Goal: Task Accomplishment & Management: Manage account settings

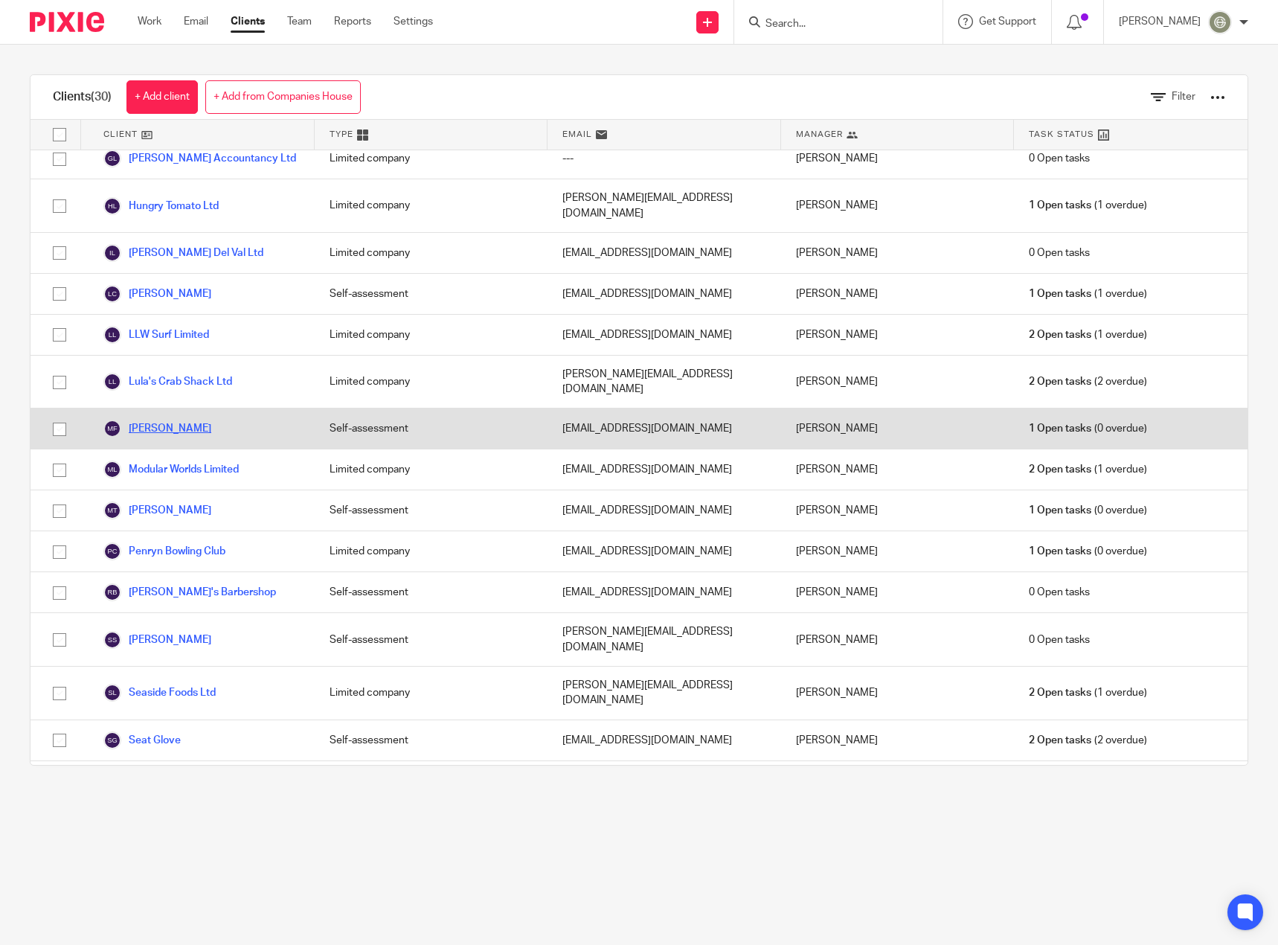
scroll to position [595, 0]
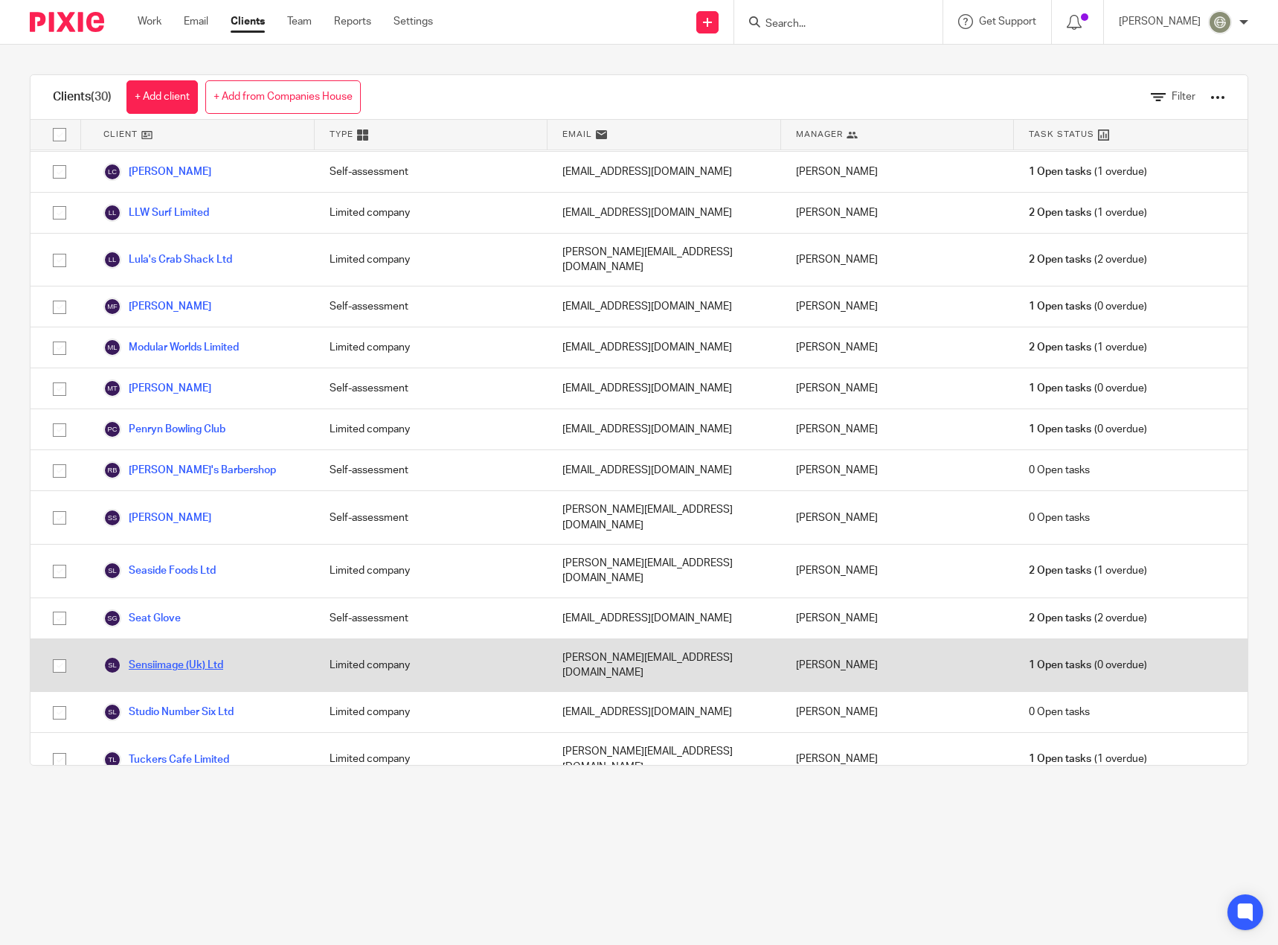
click at [167, 656] on link "Sensiimage (Uk) Ltd" at bounding box center [163, 665] width 120 height 18
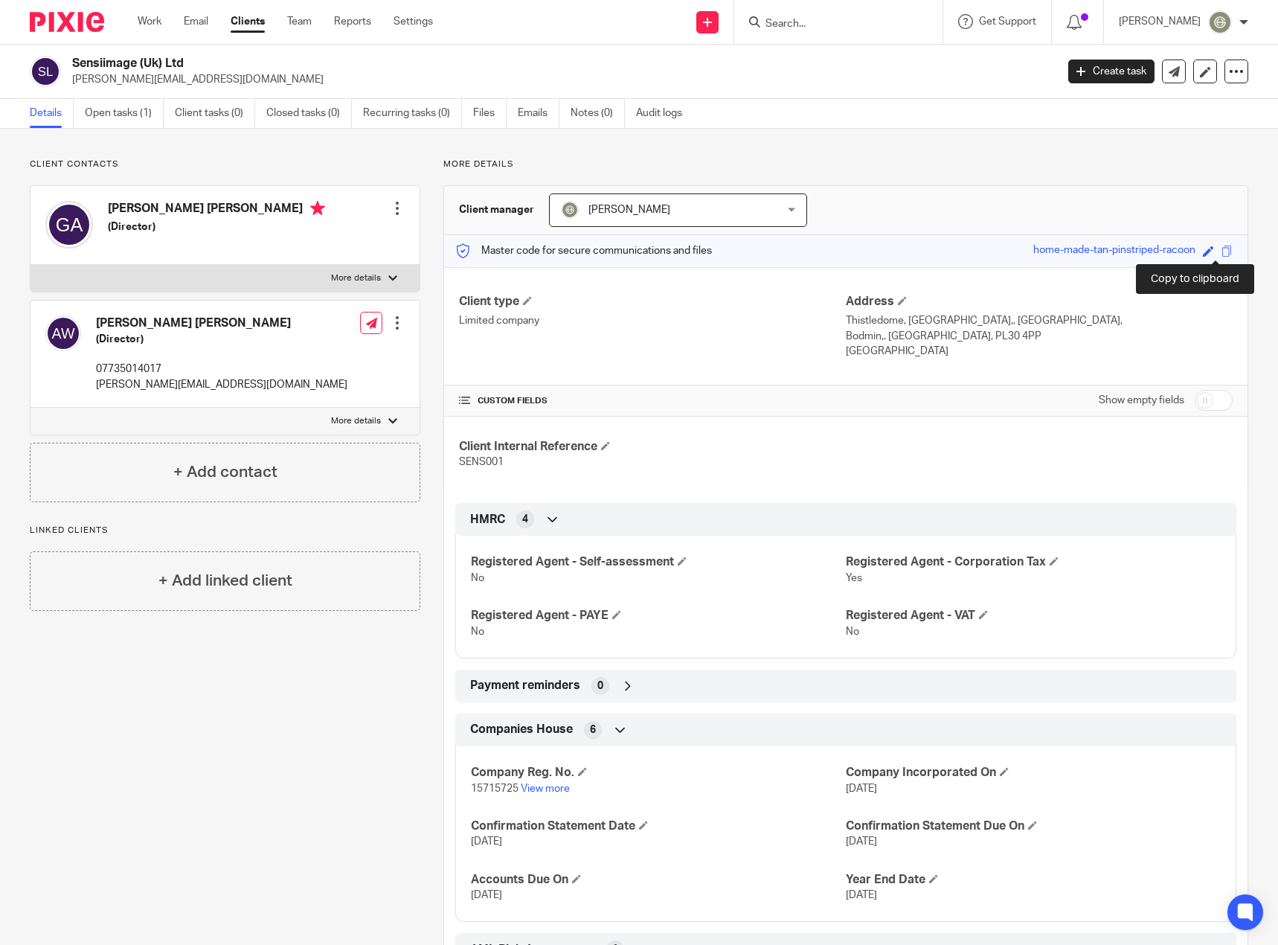
click at [1222, 251] on span at bounding box center [1227, 251] width 11 height 11
click at [1225, 7] on div "Dorota O'Meally My profile Email integration Logout" at bounding box center [1183, 22] width 159 height 44
click at [1247, 18] on div at bounding box center [1244, 22] width 9 height 9
click at [1199, 56] on span "My profile" at bounding box center [1186, 59] width 46 height 10
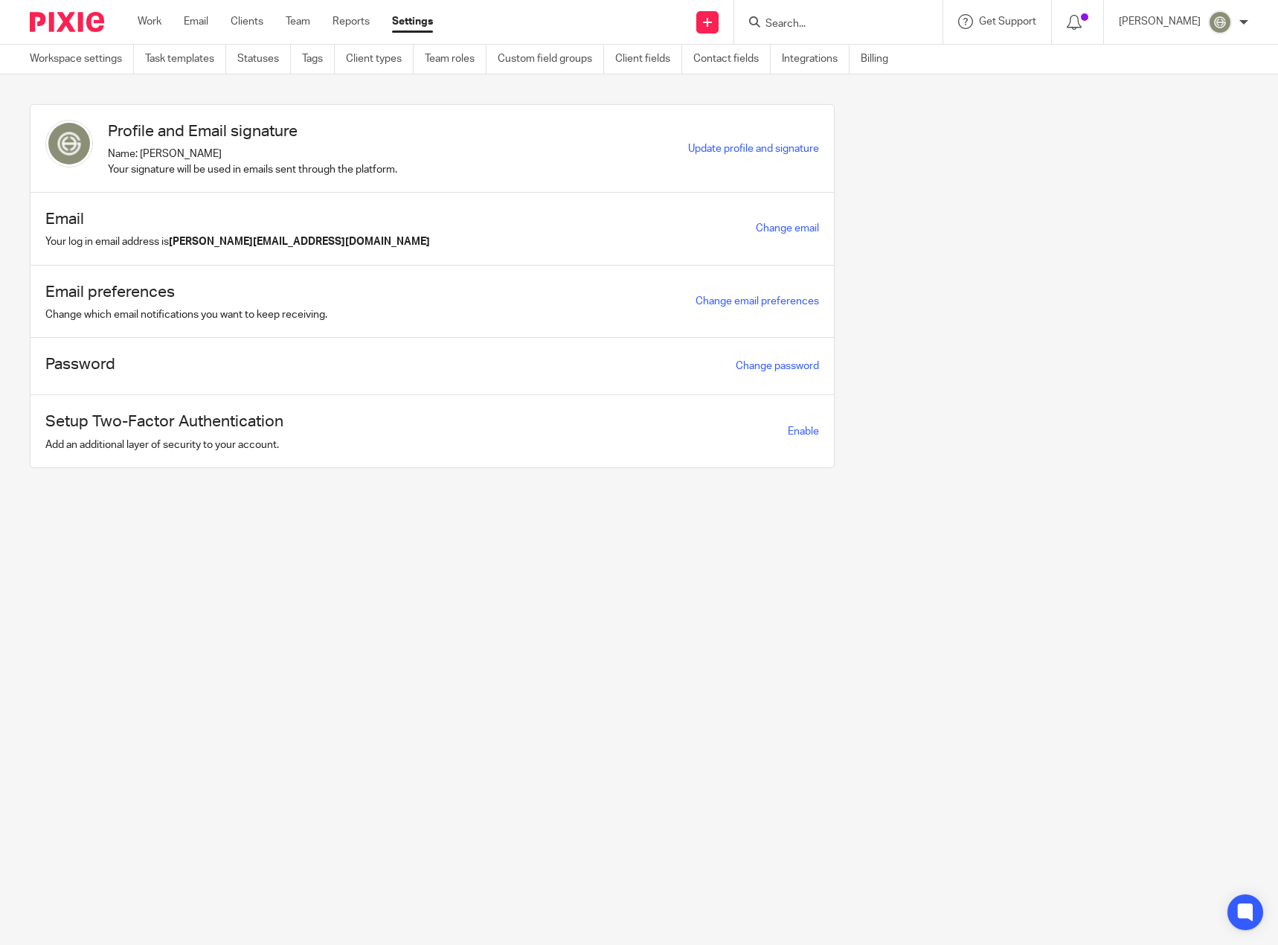
click at [935, 249] on div "Profile and Email signature Name: Dorota O'Meally Your signature will be used i…" at bounding box center [628, 297] width 1242 height 386
click at [729, 145] on span "Update profile and signature" at bounding box center [753, 149] width 131 height 10
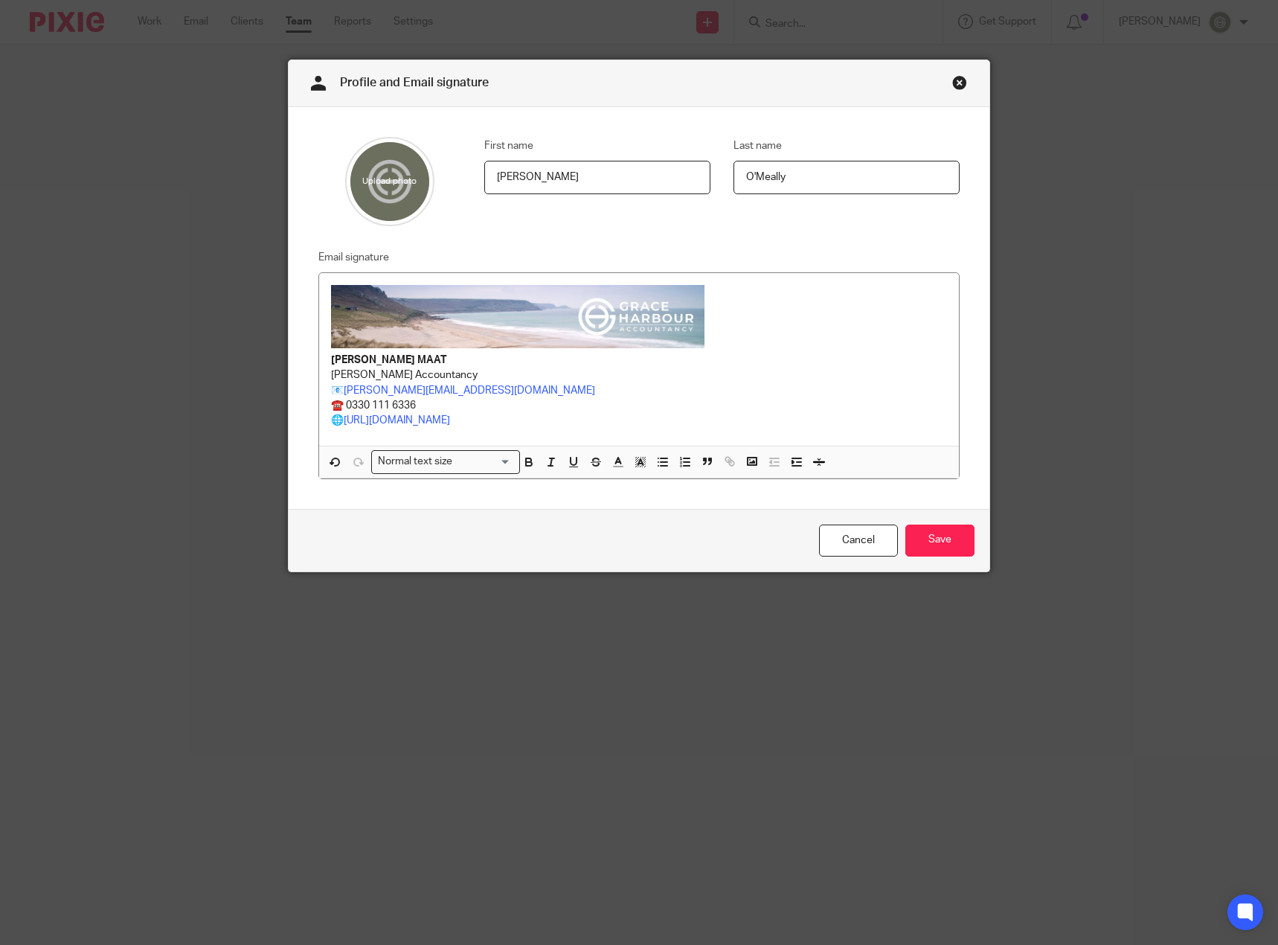
click at [955, 80] on link "Close this dialog window" at bounding box center [959, 85] width 15 height 20
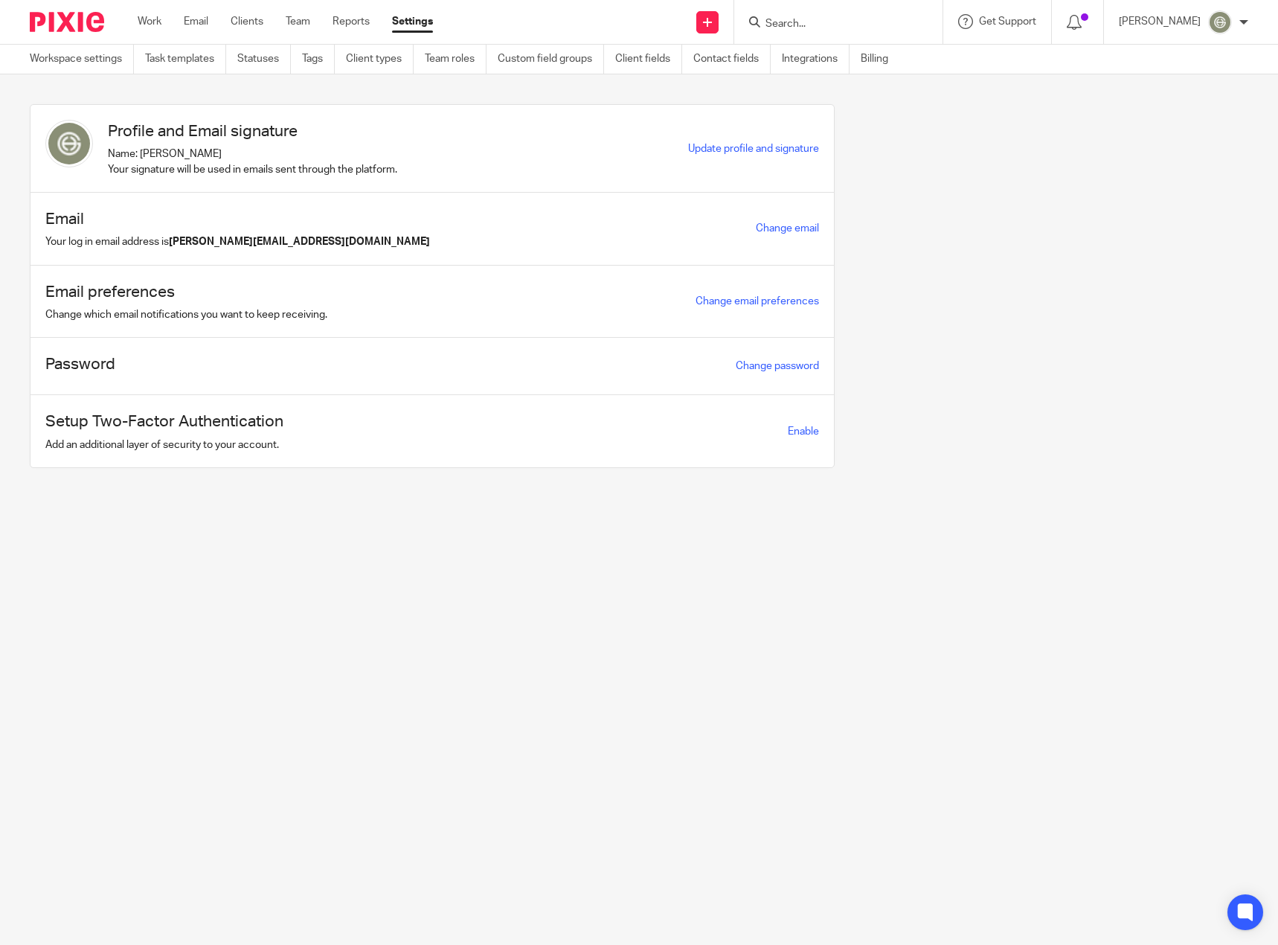
click at [1120, 149] on div "Profile and Email signature Name: Dorota O'Meally Your signature will be used i…" at bounding box center [628, 297] width 1242 height 386
click at [62, 62] on link "Workspace settings" at bounding box center [82, 59] width 104 height 29
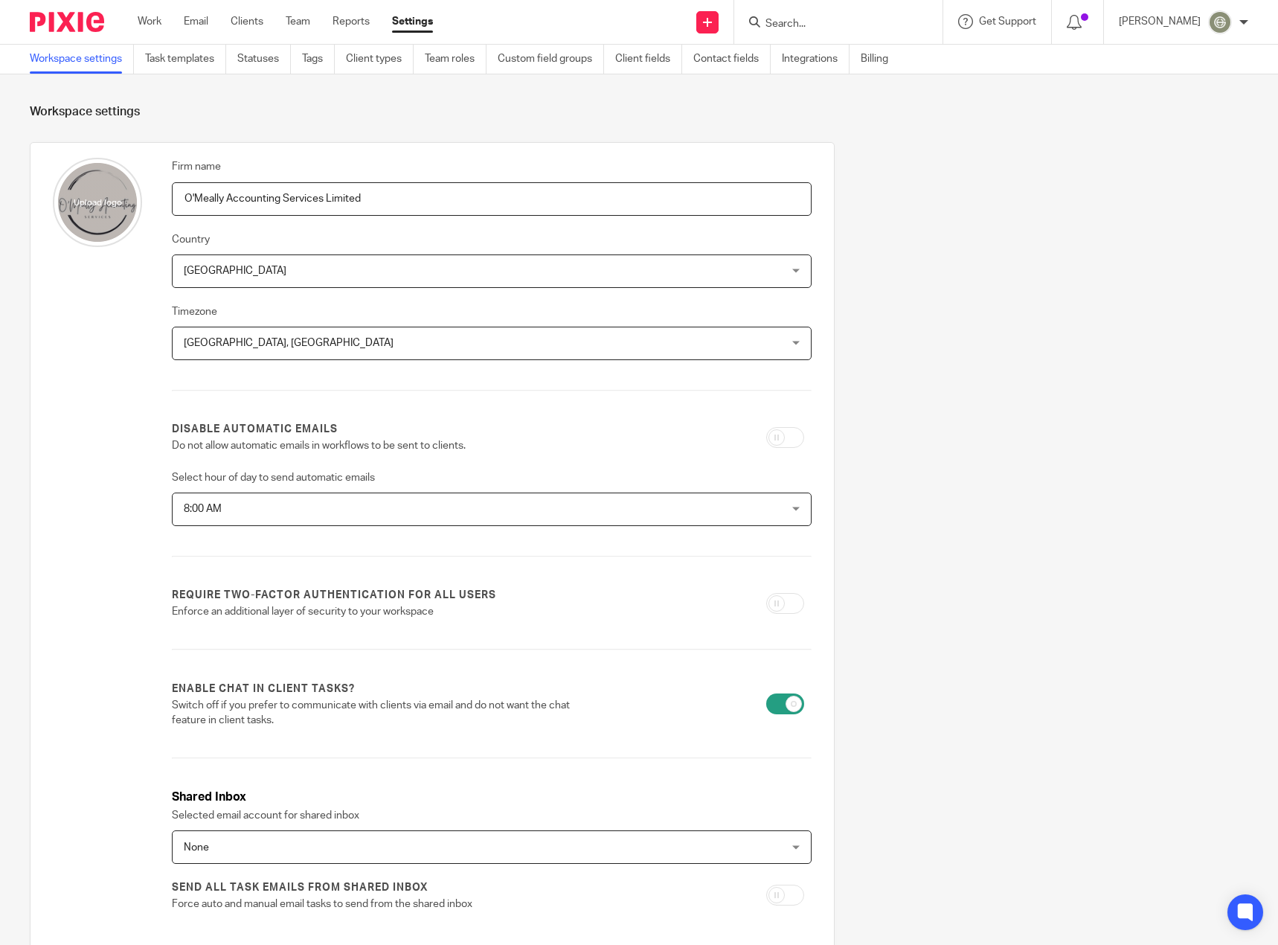
drag, startPoint x: 379, startPoint y: 197, endPoint x: 30, endPoint y: 182, distance: 350.0
click at [30, 182] on div "Firm name O'Meally Accounting Services Limited Country United Kingdom United Ki…" at bounding box center [432, 572] width 805 height 861
type input "[PERSON_NAME] Accountancy"
click at [108, 201] on input "file" at bounding box center [97, 202] width 89 height 89
type input "C:\fakepath\Grace Harbour Accountancy_1.png"
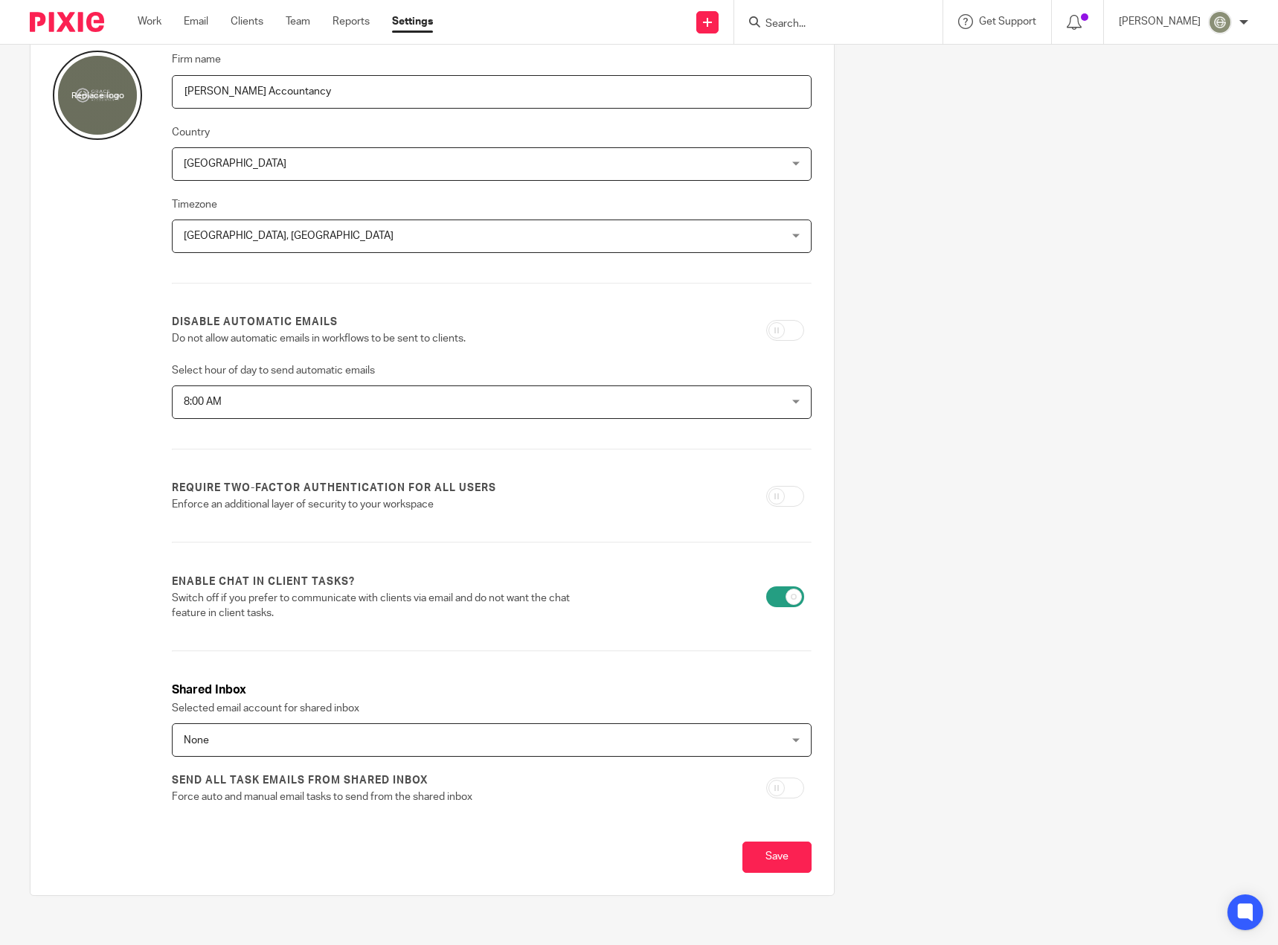
scroll to position [110, 0]
click at [772, 860] on input "Save" at bounding box center [777, 855] width 69 height 32
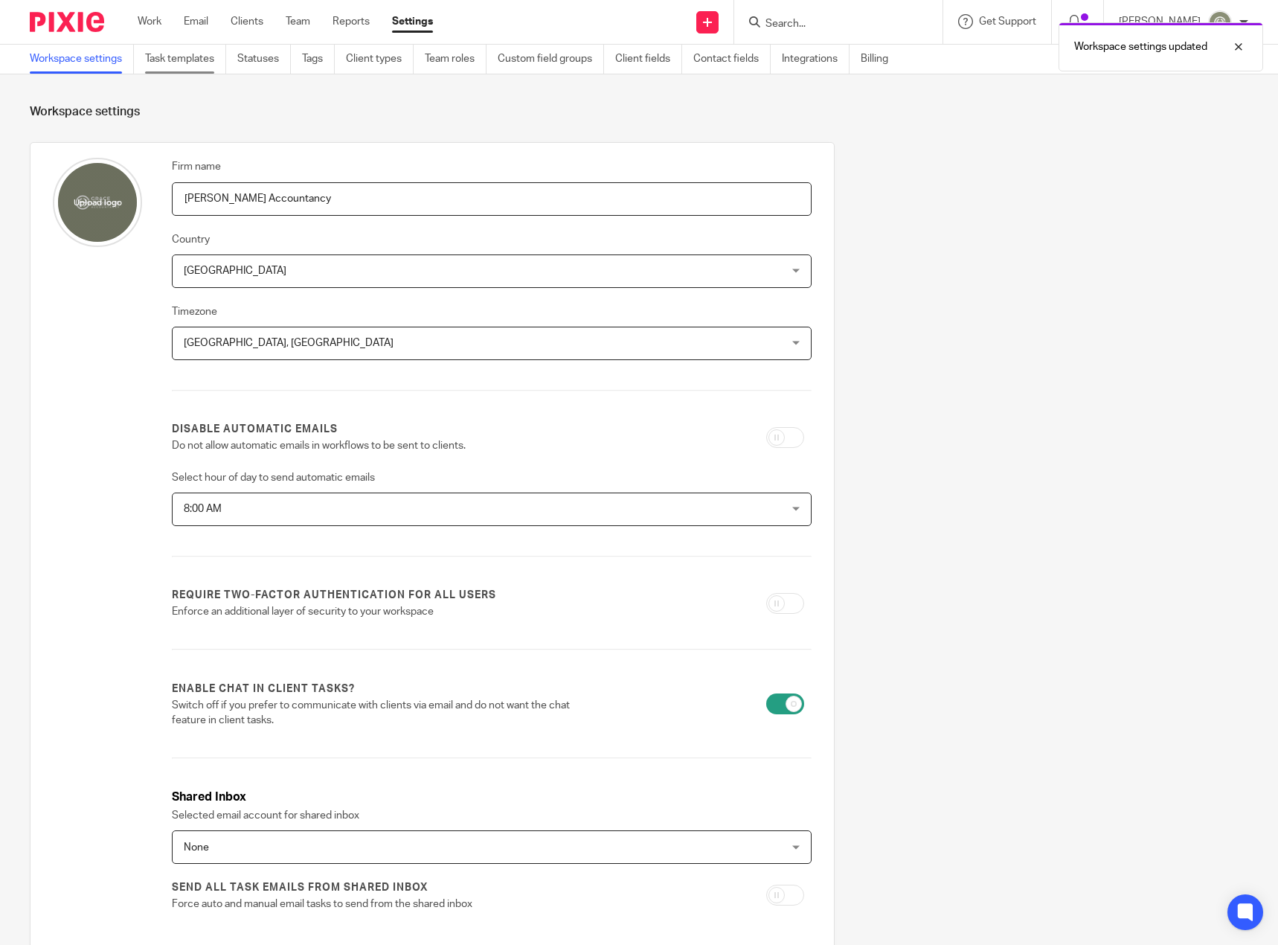
click at [188, 57] on link "Task templates" at bounding box center [185, 59] width 81 height 29
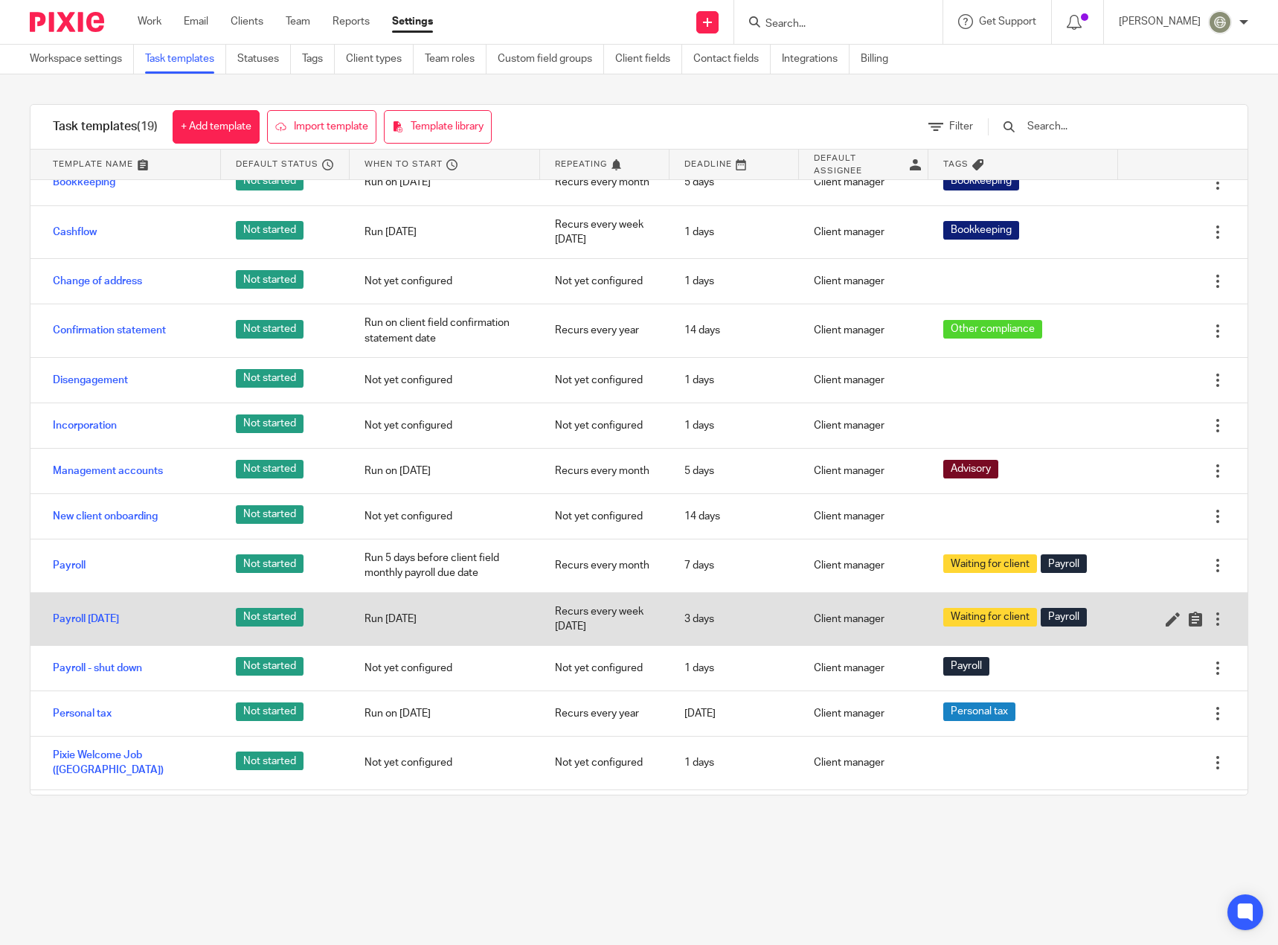
scroll to position [295, 0]
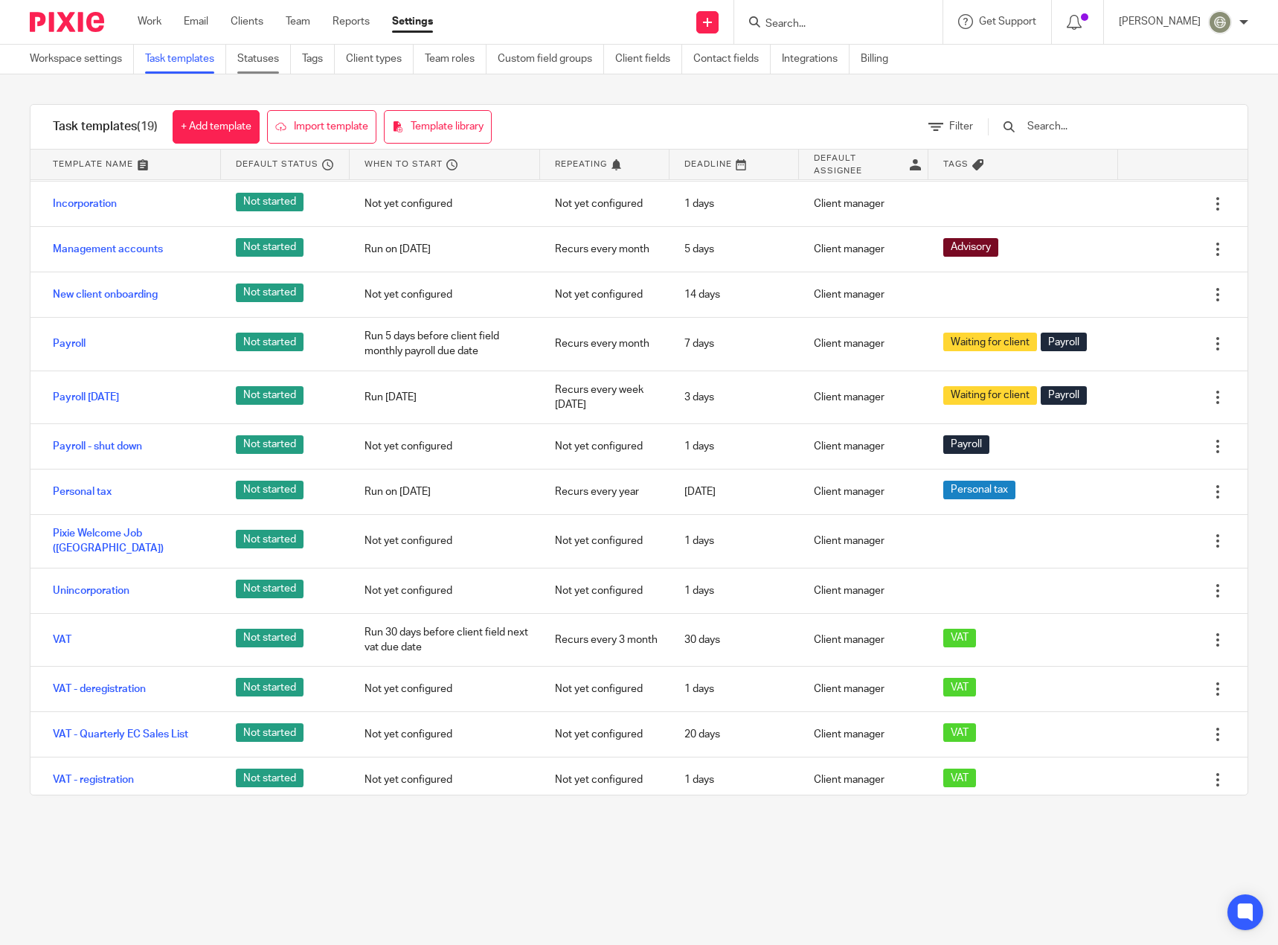
click at [254, 60] on link "Statuses" at bounding box center [264, 59] width 54 height 29
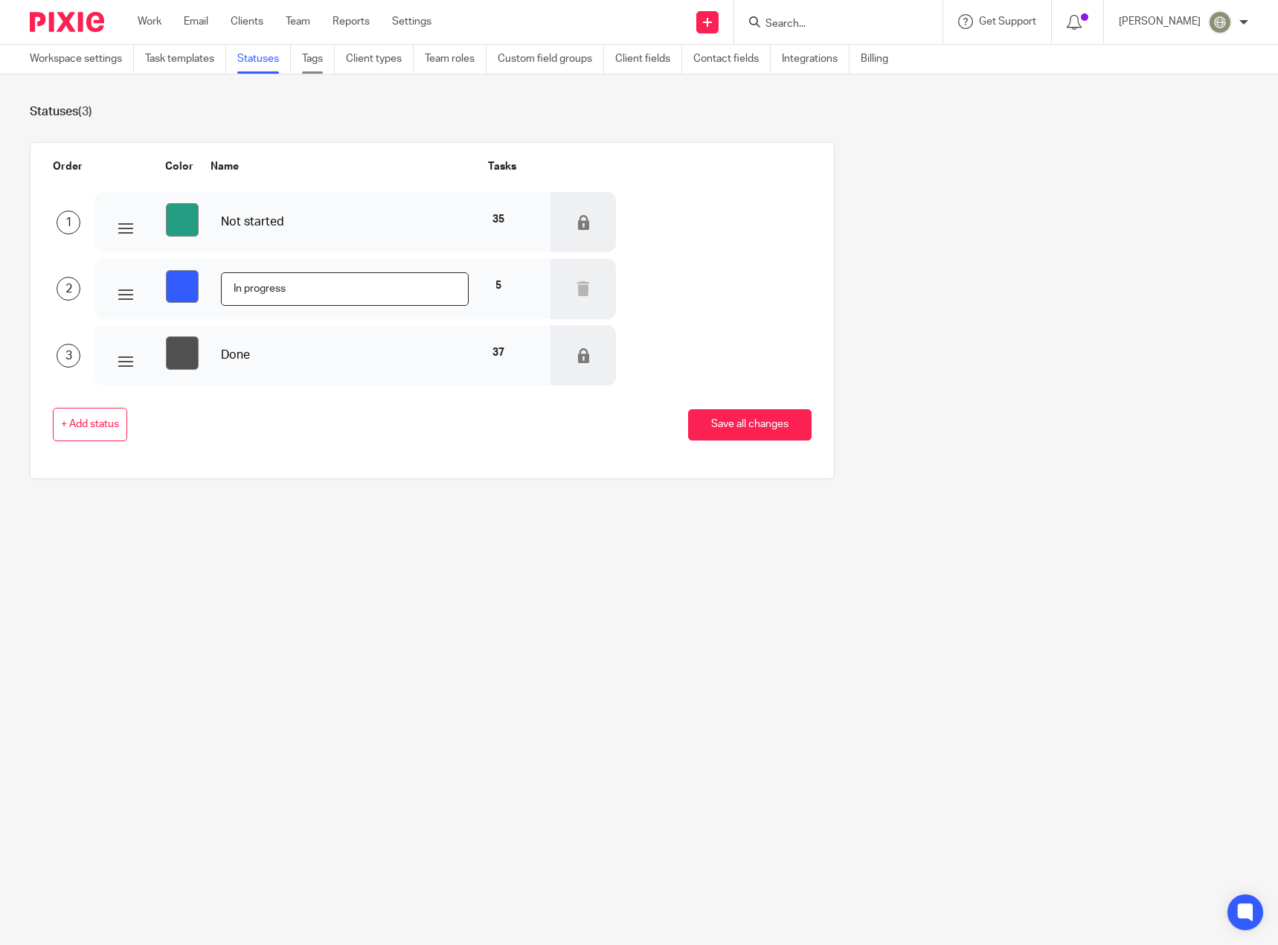
click at [316, 63] on link "Tags" at bounding box center [318, 59] width 33 height 29
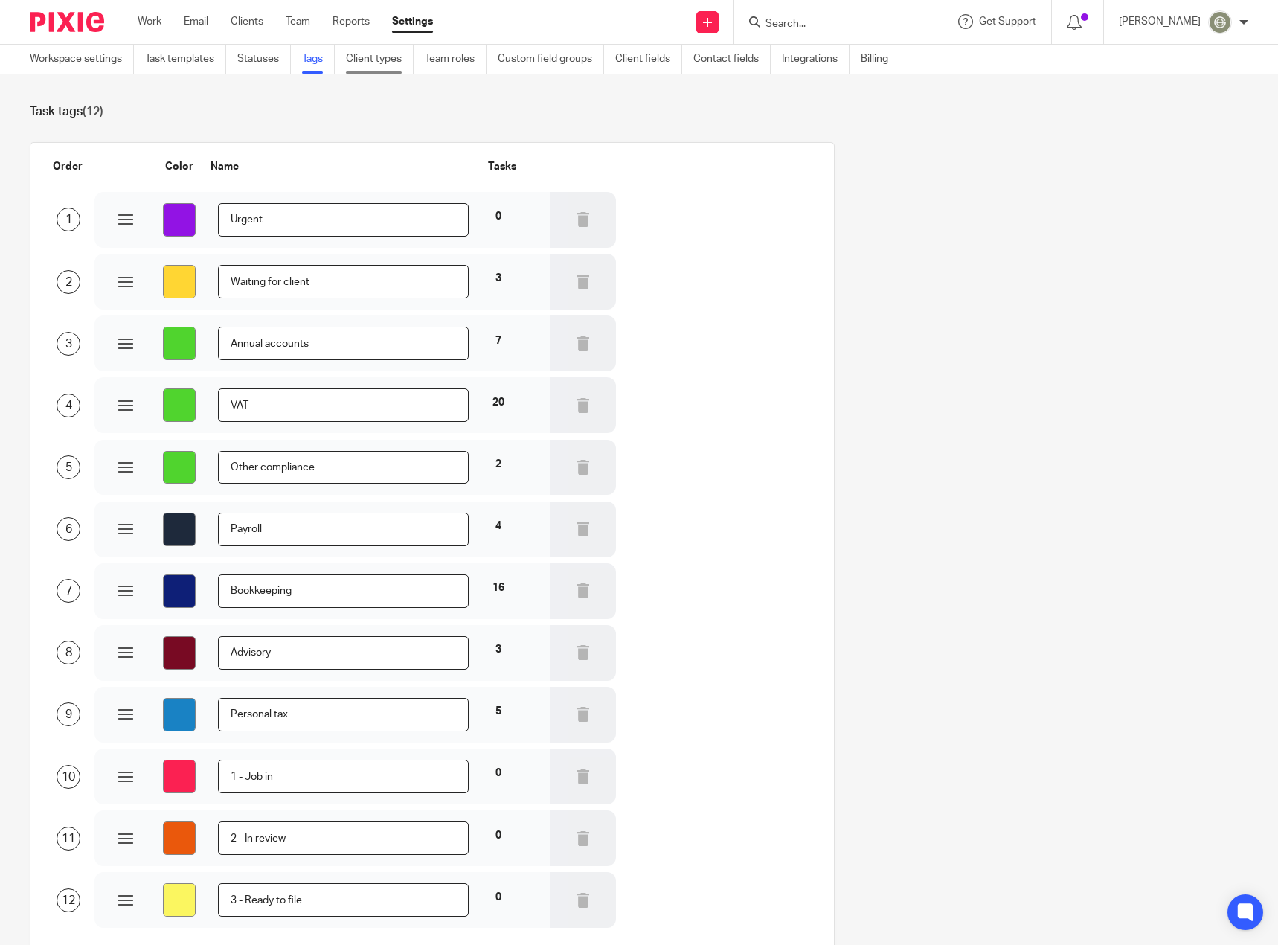
click at [367, 55] on link "Client types" at bounding box center [380, 59] width 68 height 29
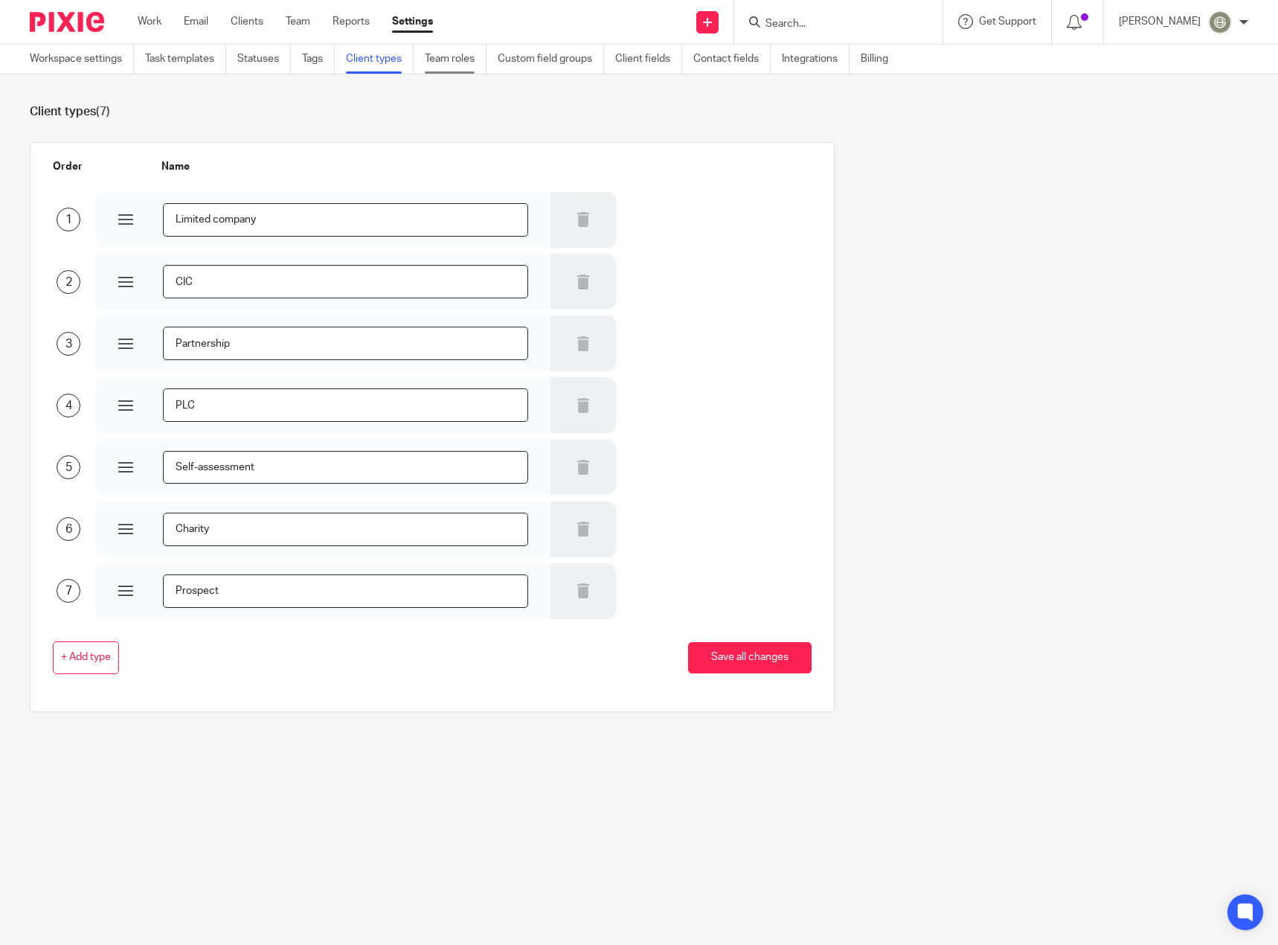
click at [455, 50] on link "Team roles" at bounding box center [456, 59] width 62 height 29
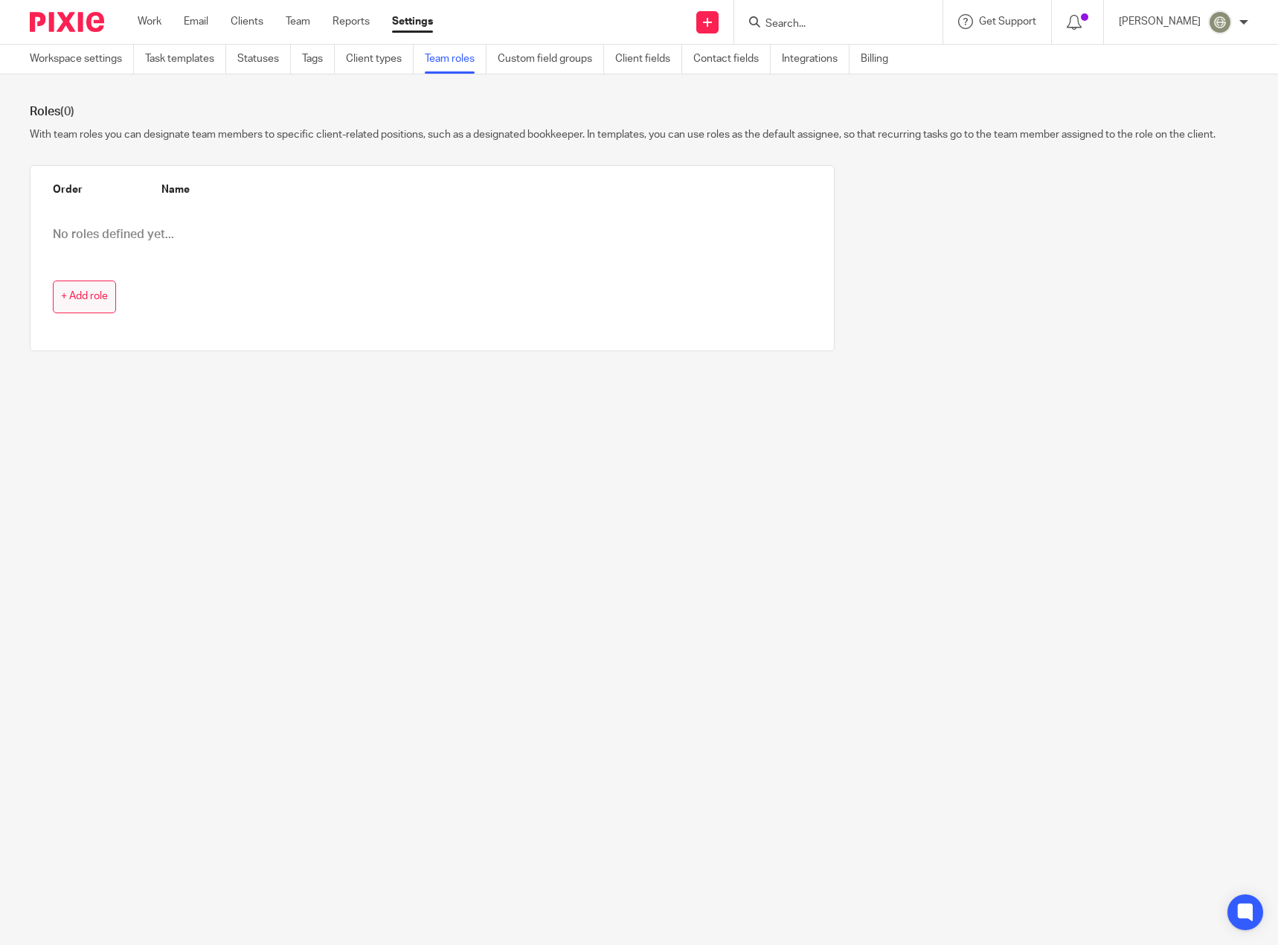
click at [74, 292] on span "+ Add role" at bounding box center [84, 297] width 47 height 12
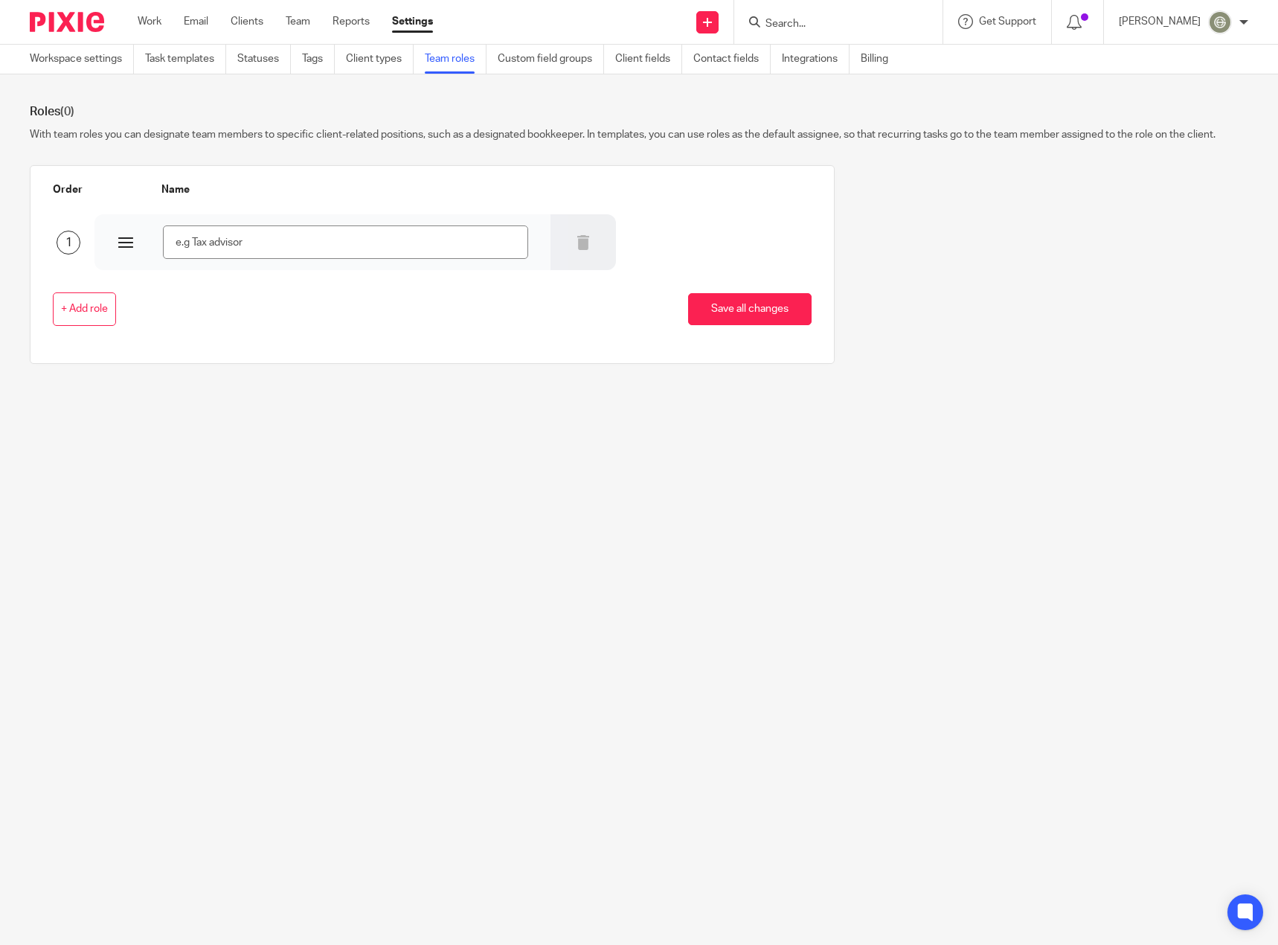
click at [262, 238] on input "text" at bounding box center [346, 241] width 366 height 33
click at [539, 60] on link "Custom field groups" at bounding box center [551, 59] width 106 height 29
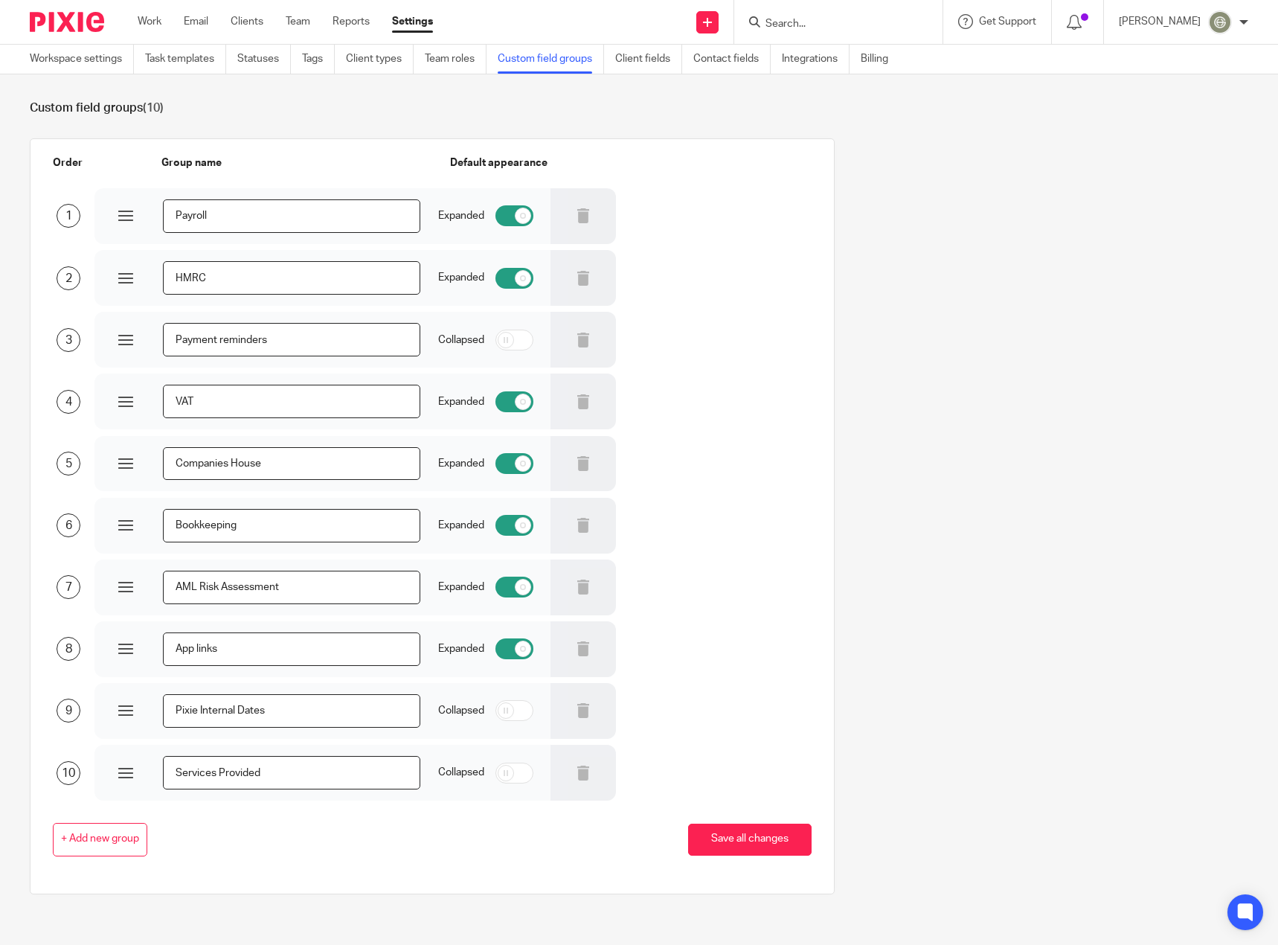
scroll to position [5, 0]
click at [662, 62] on link "Client fields" at bounding box center [648, 59] width 67 height 29
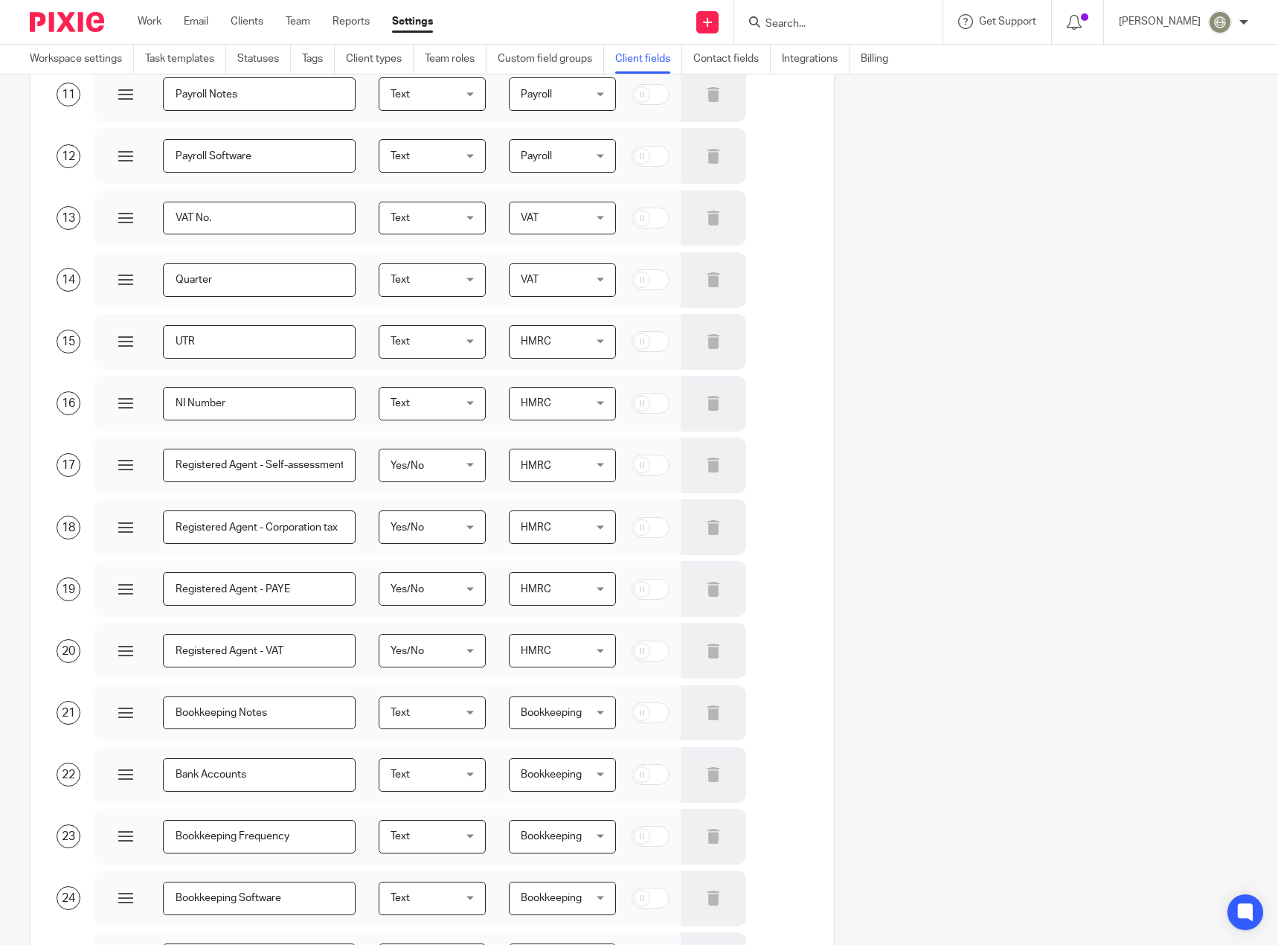
scroll to position [967, 0]
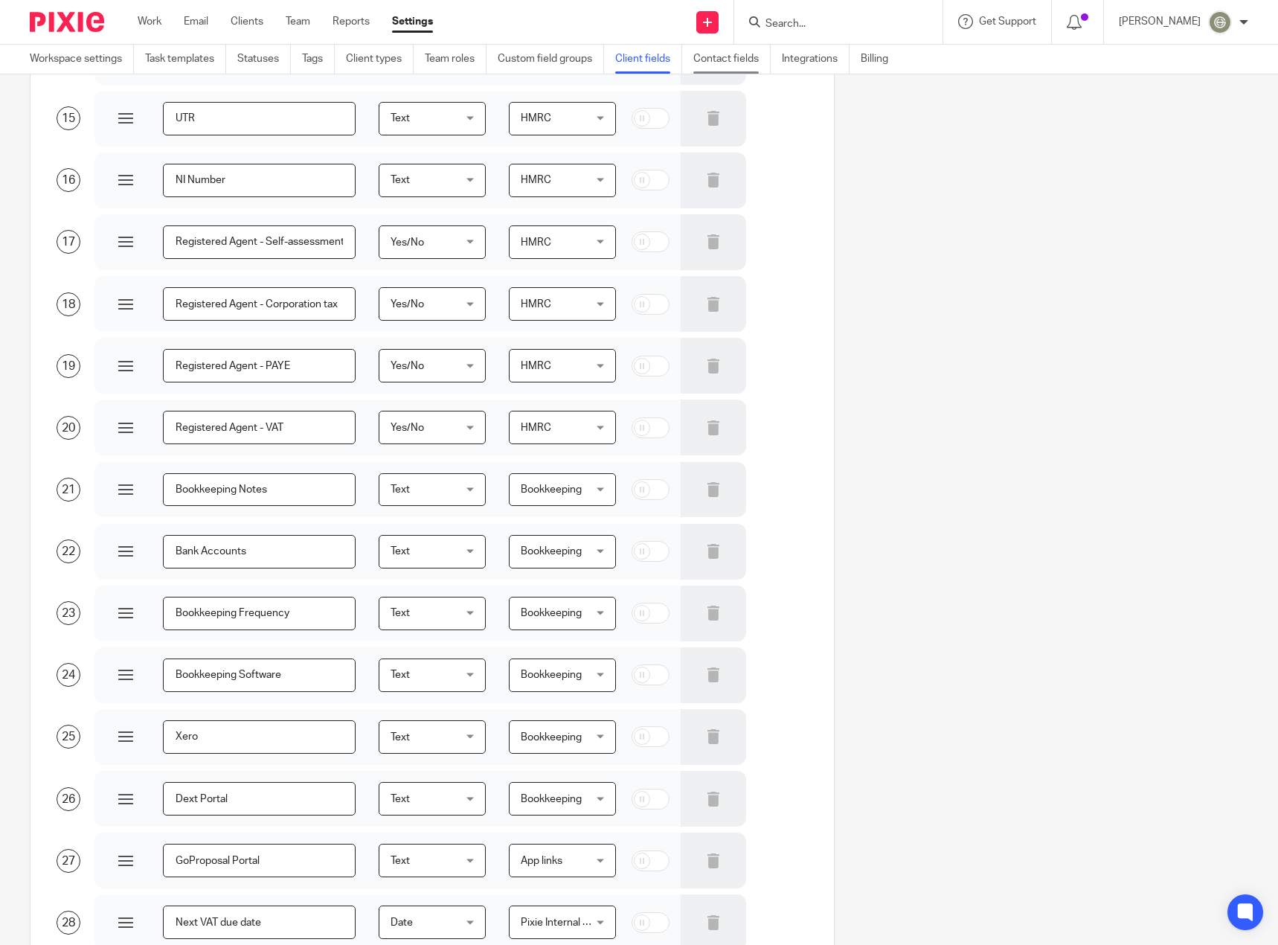
click at [739, 58] on link "Contact fields" at bounding box center [731, 59] width 77 height 29
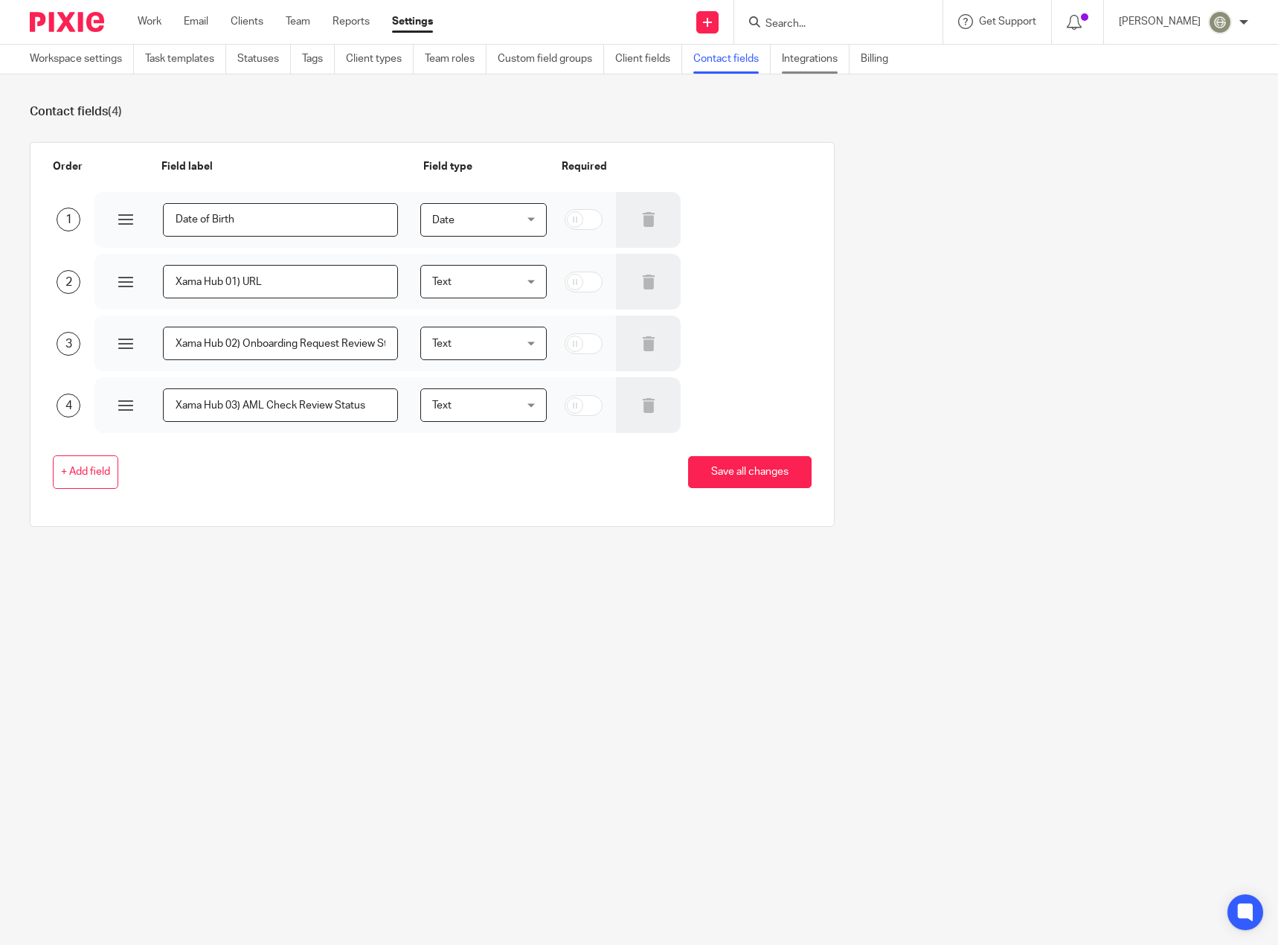
click at [820, 57] on link "Integrations" at bounding box center [816, 59] width 68 height 29
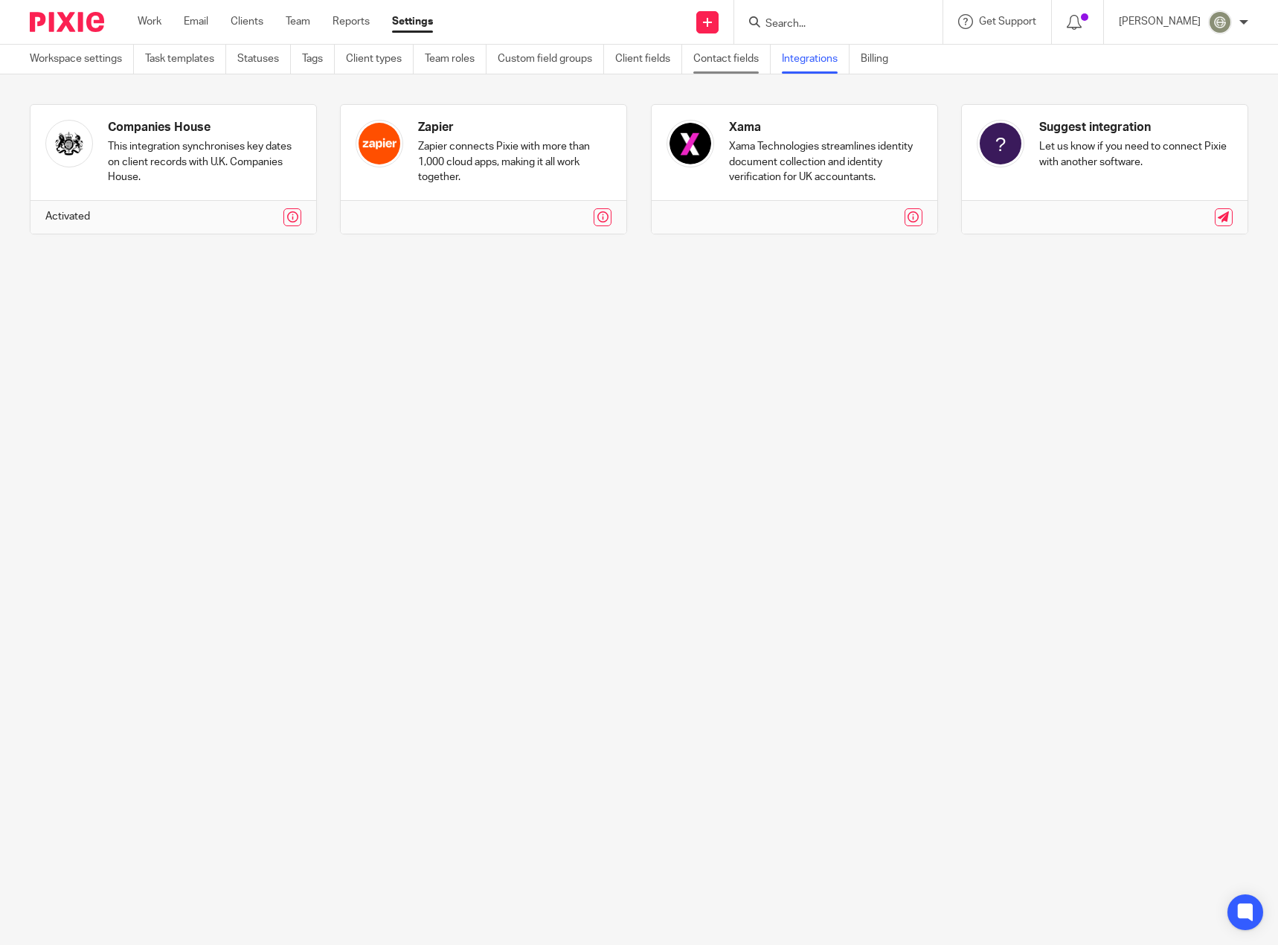
click at [726, 60] on link "Contact fields" at bounding box center [731, 59] width 77 height 29
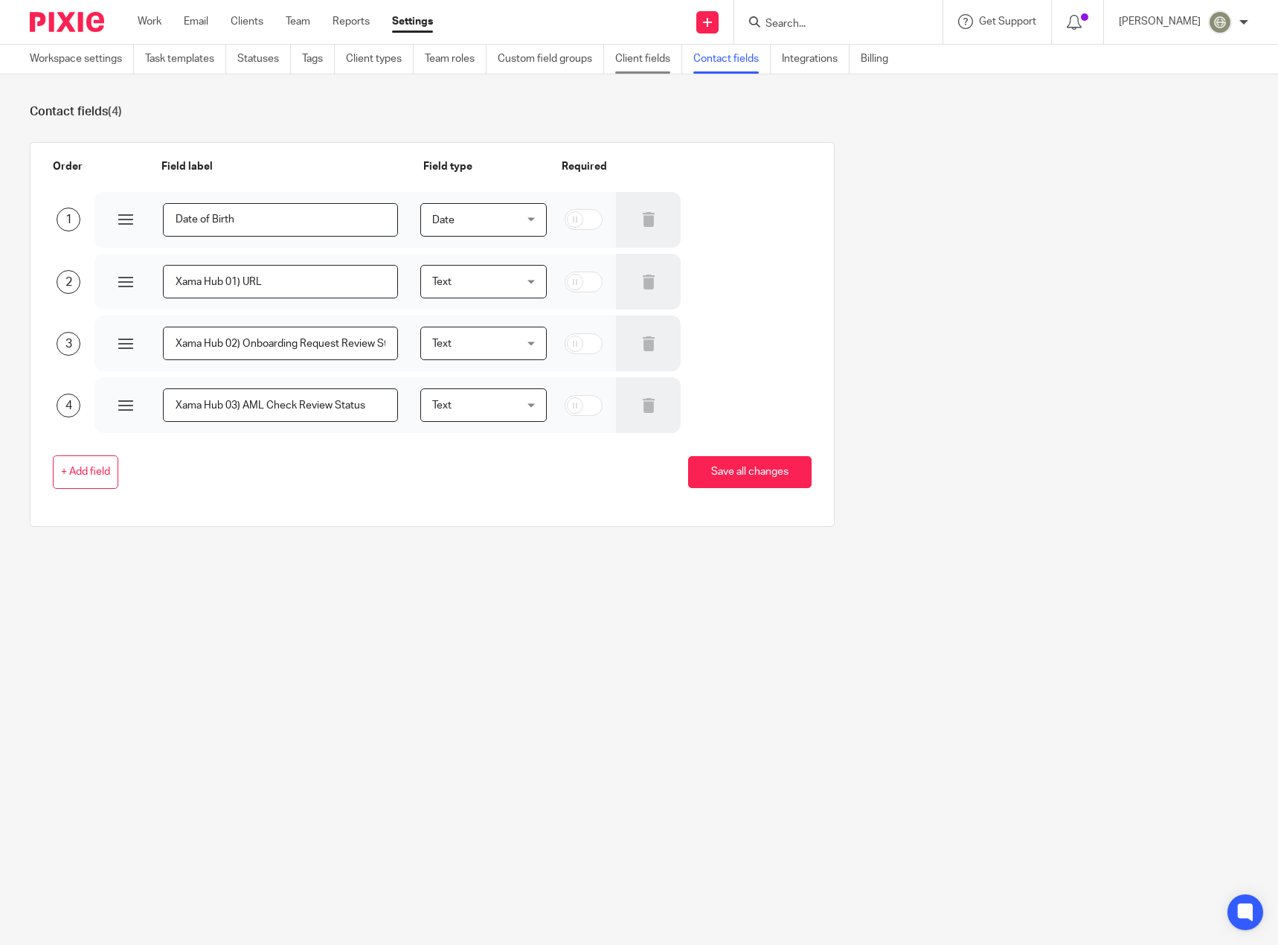
click at [647, 61] on link "Client fields" at bounding box center [648, 59] width 67 height 29
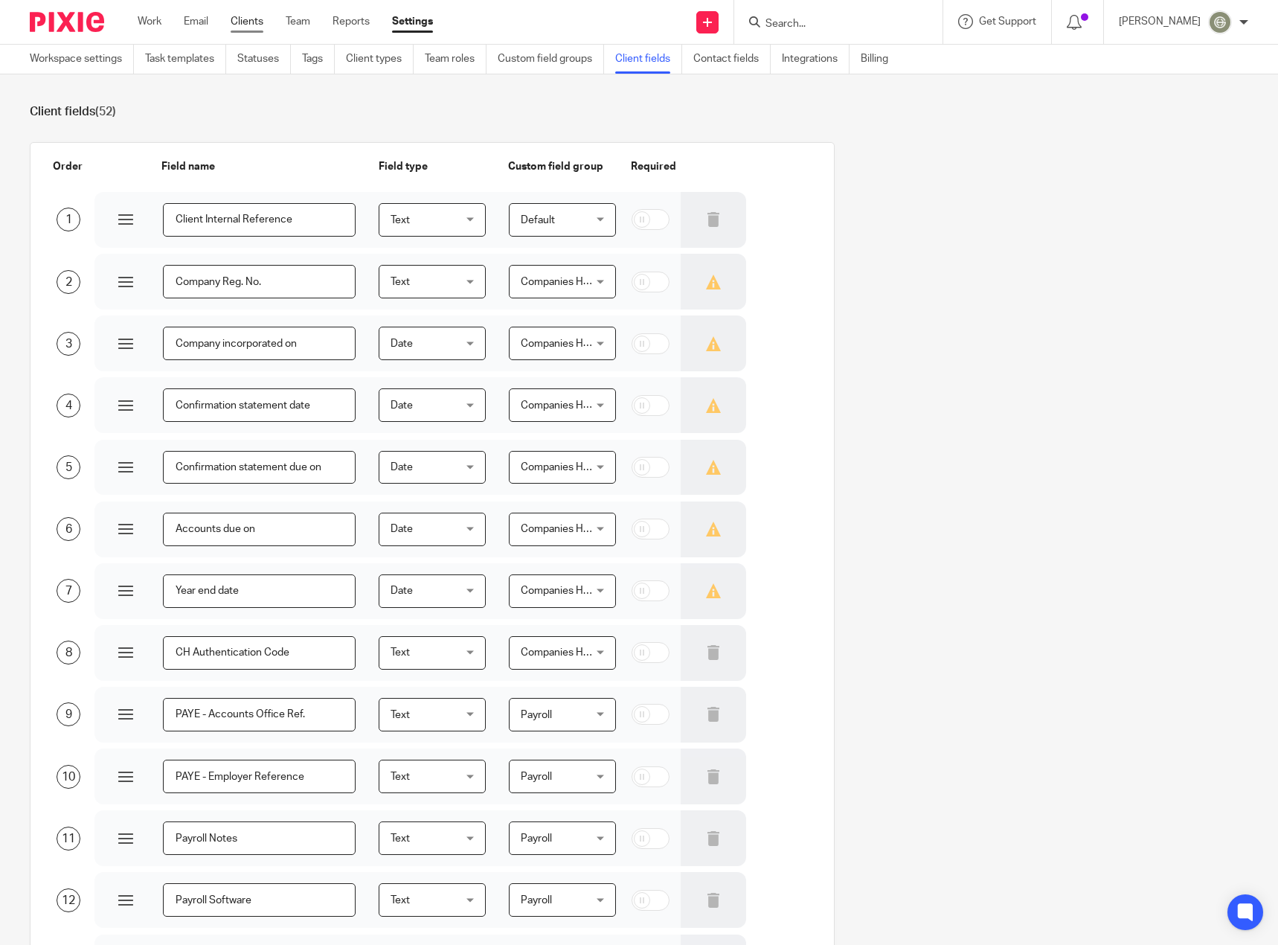
click at [240, 22] on link "Clients" at bounding box center [247, 21] width 33 height 15
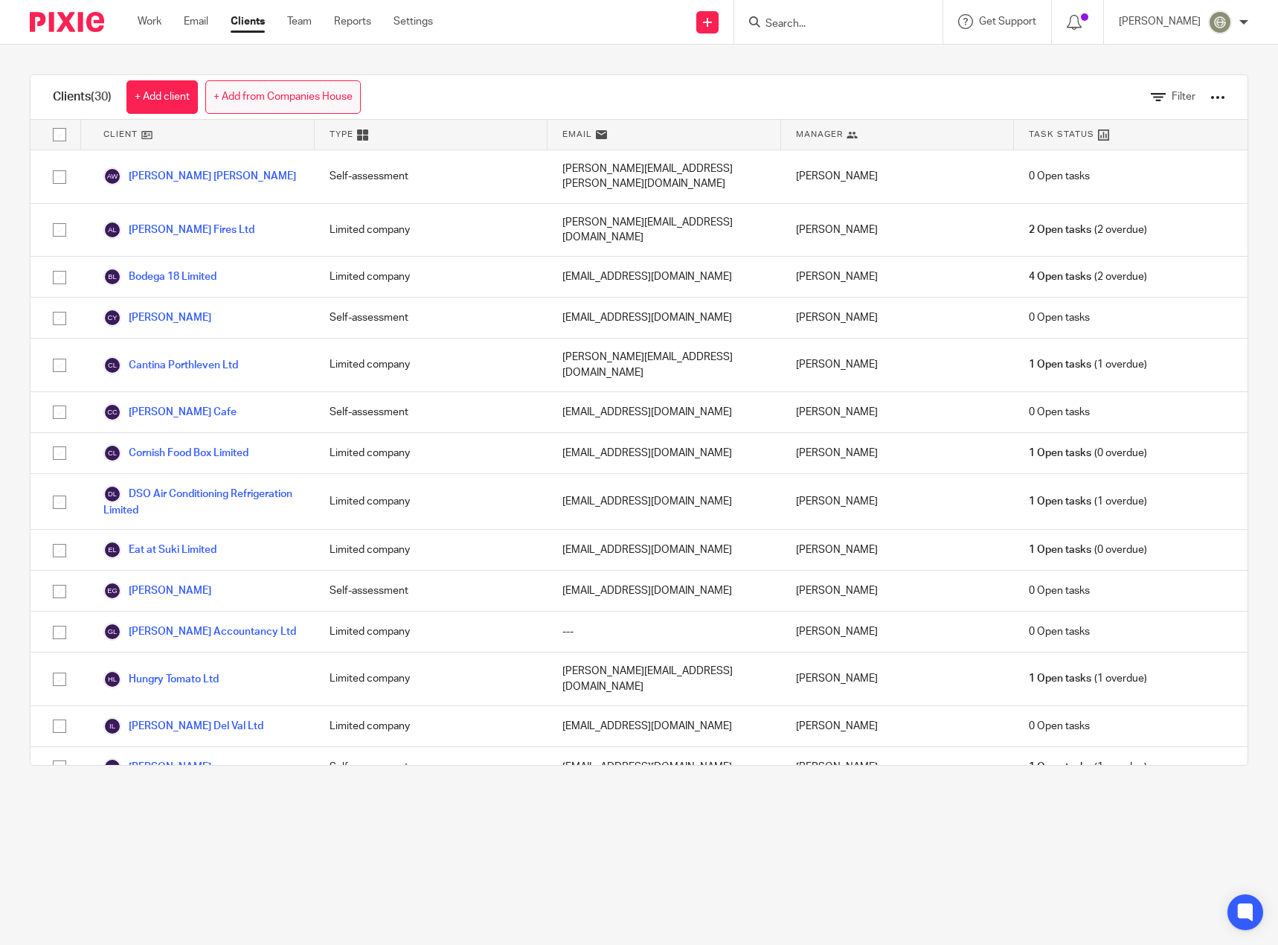
click at [353, 99] on link "+ Add from Companies House" at bounding box center [283, 96] width 156 height 33
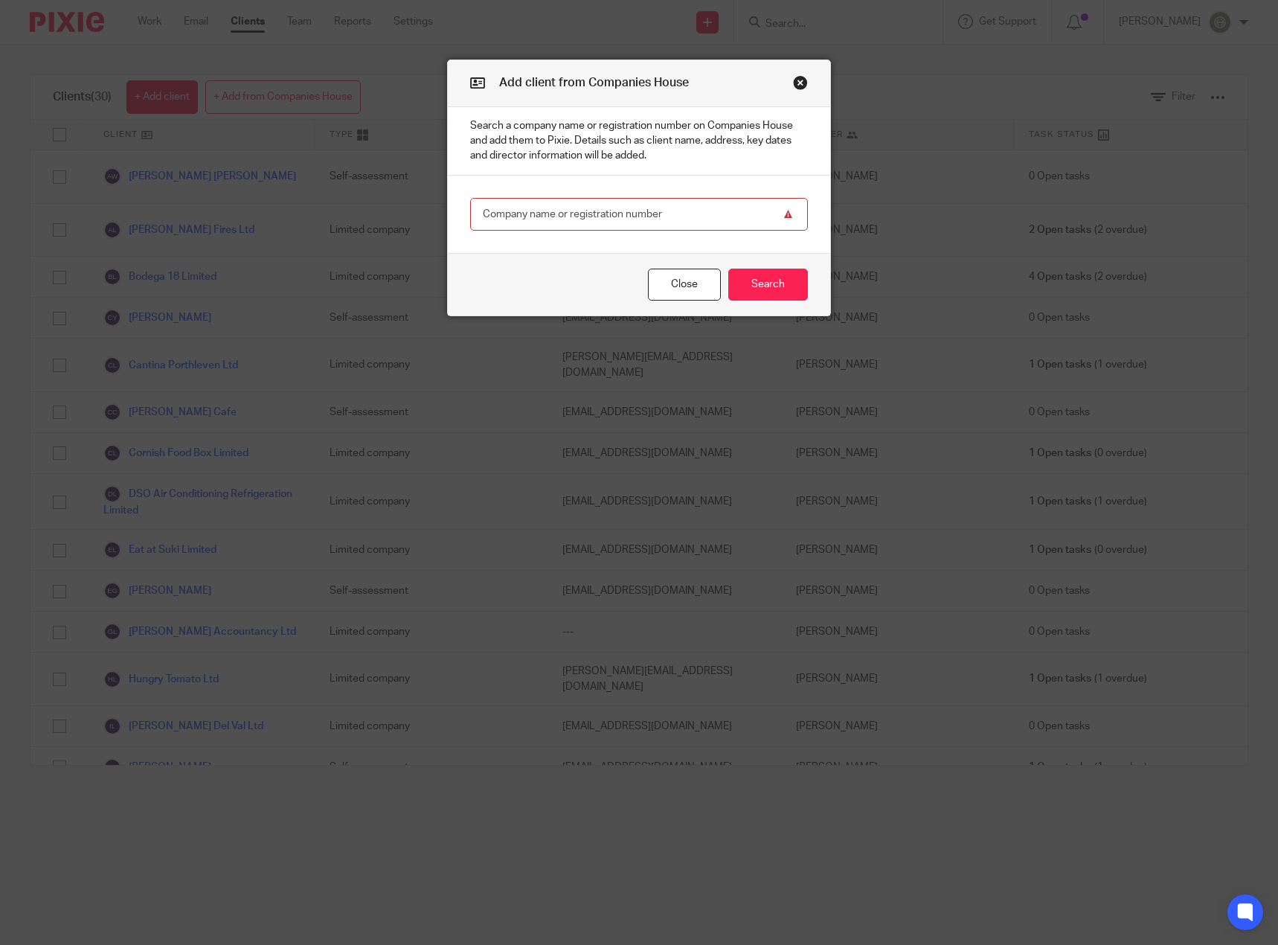
paste input "11418769"
type input "11418769"
click at [755, 279] on button "Search" at bounding box center [768, 285] width 80 height 32
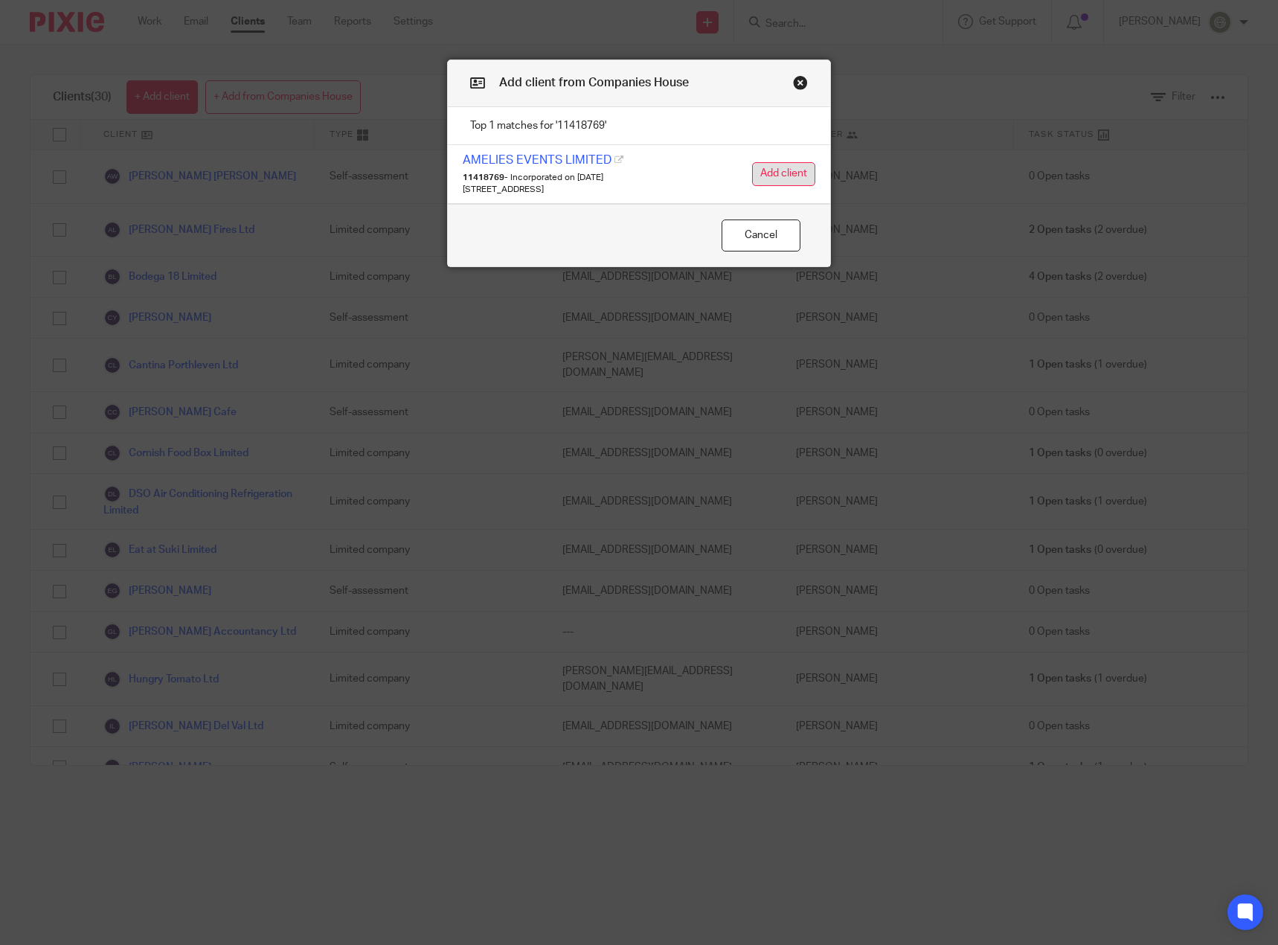
click at [802, 176] on button "Add client" at bounding box center [783, 174] width 63 height 24
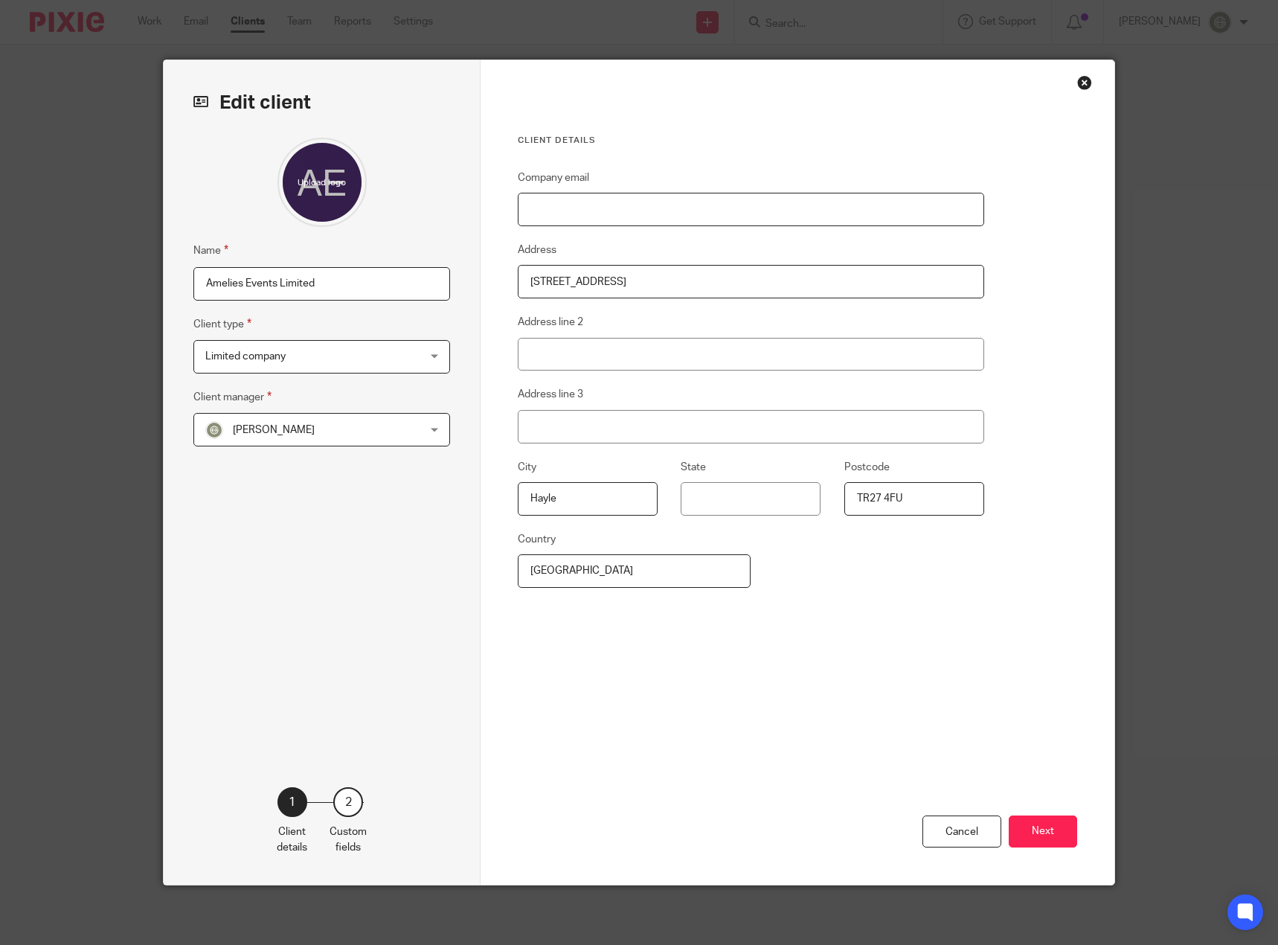
click at [623, 214] on input "Company email" at bounding box center [751, 209] width 467 height 33
type input "[PERSON_NAME][EMAIL_ADDRESS][DOMAIN_NAME]"
click at [1057, 824] on button "Next" at bounding box center [1043, 831] width 68 height 32
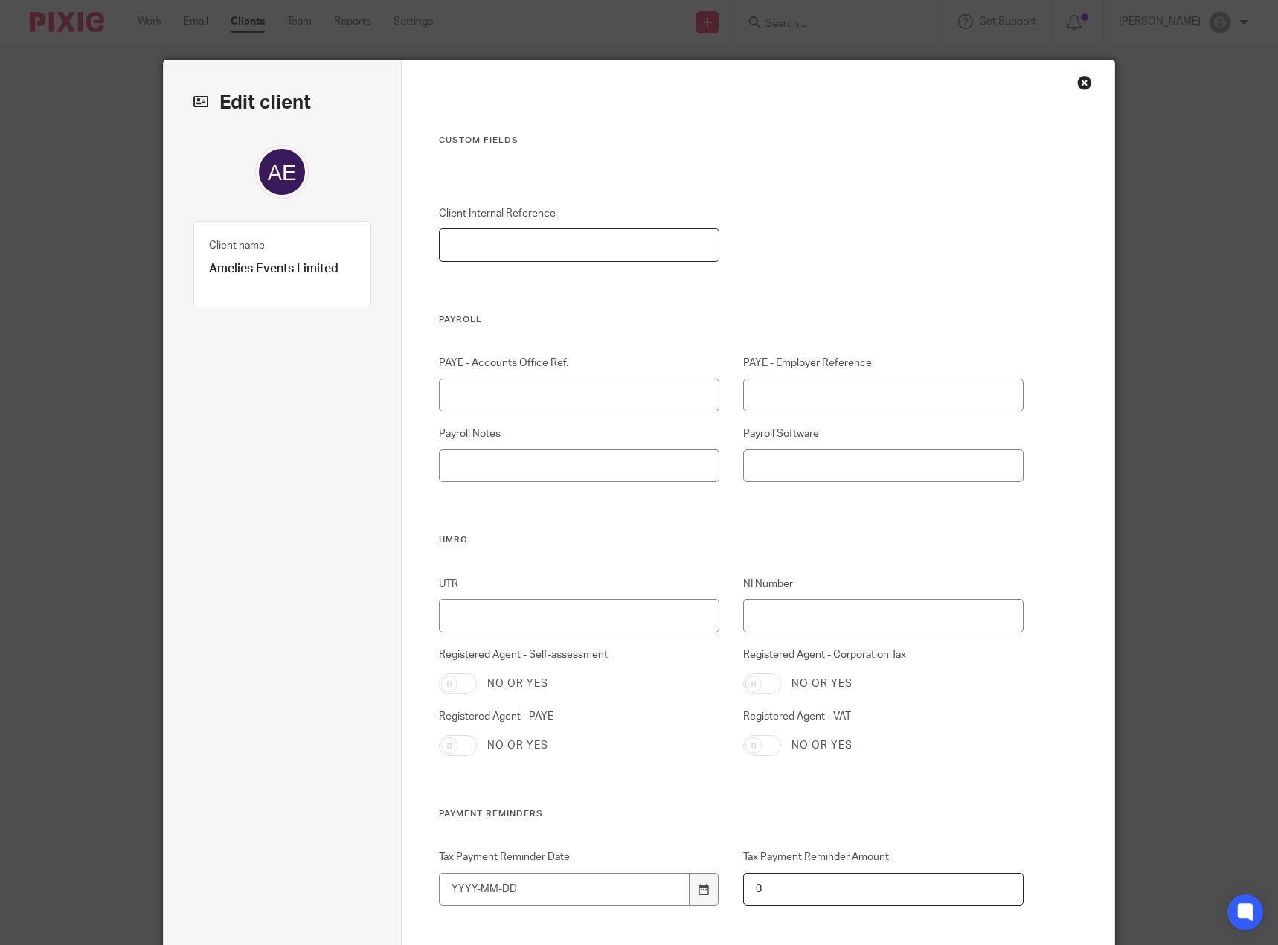
click at [562, 246] on input "Client Internal Reference" at bounding box center [579, 244] width 281 height 33
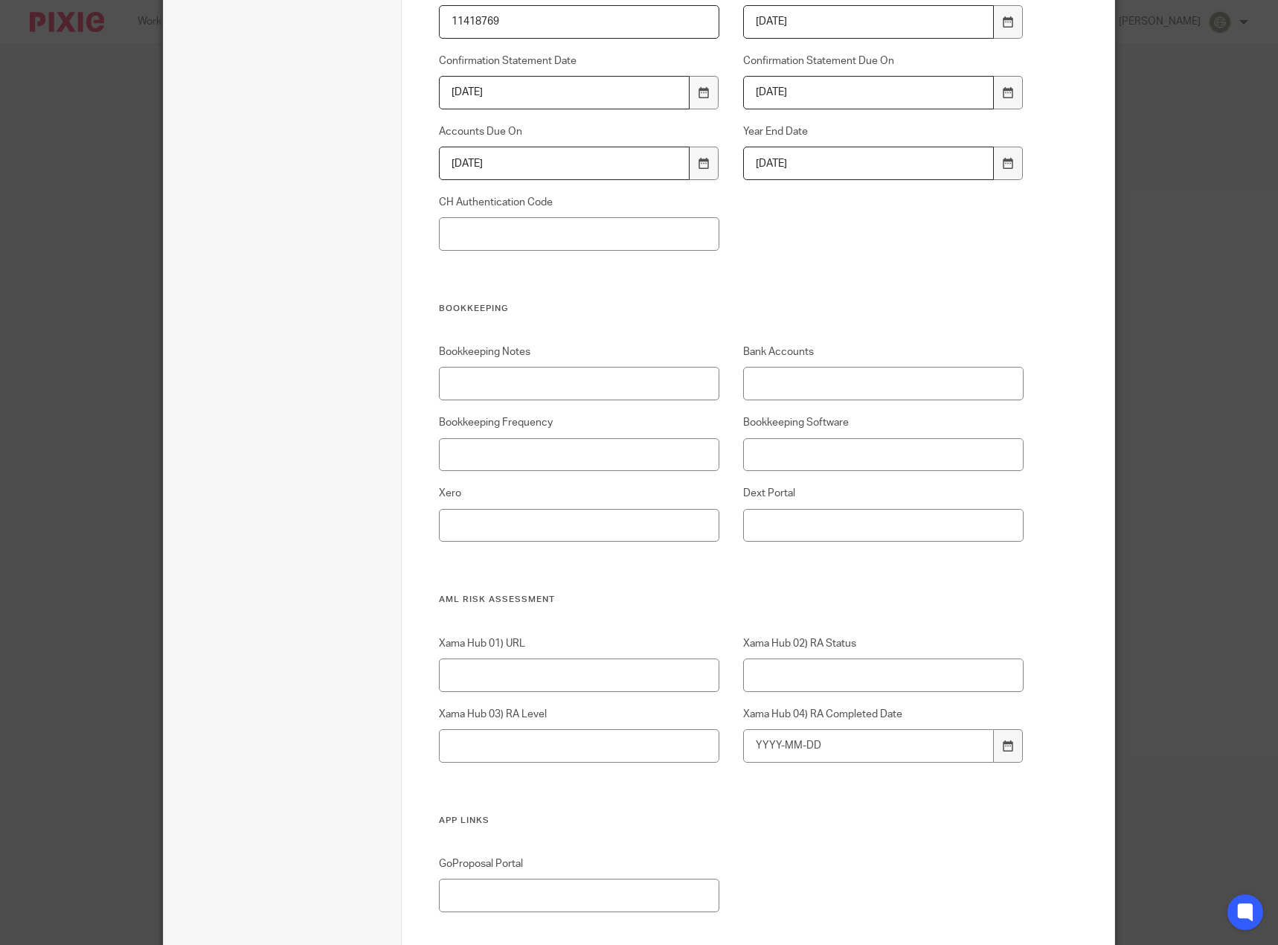
scroll to position [1265, 0]
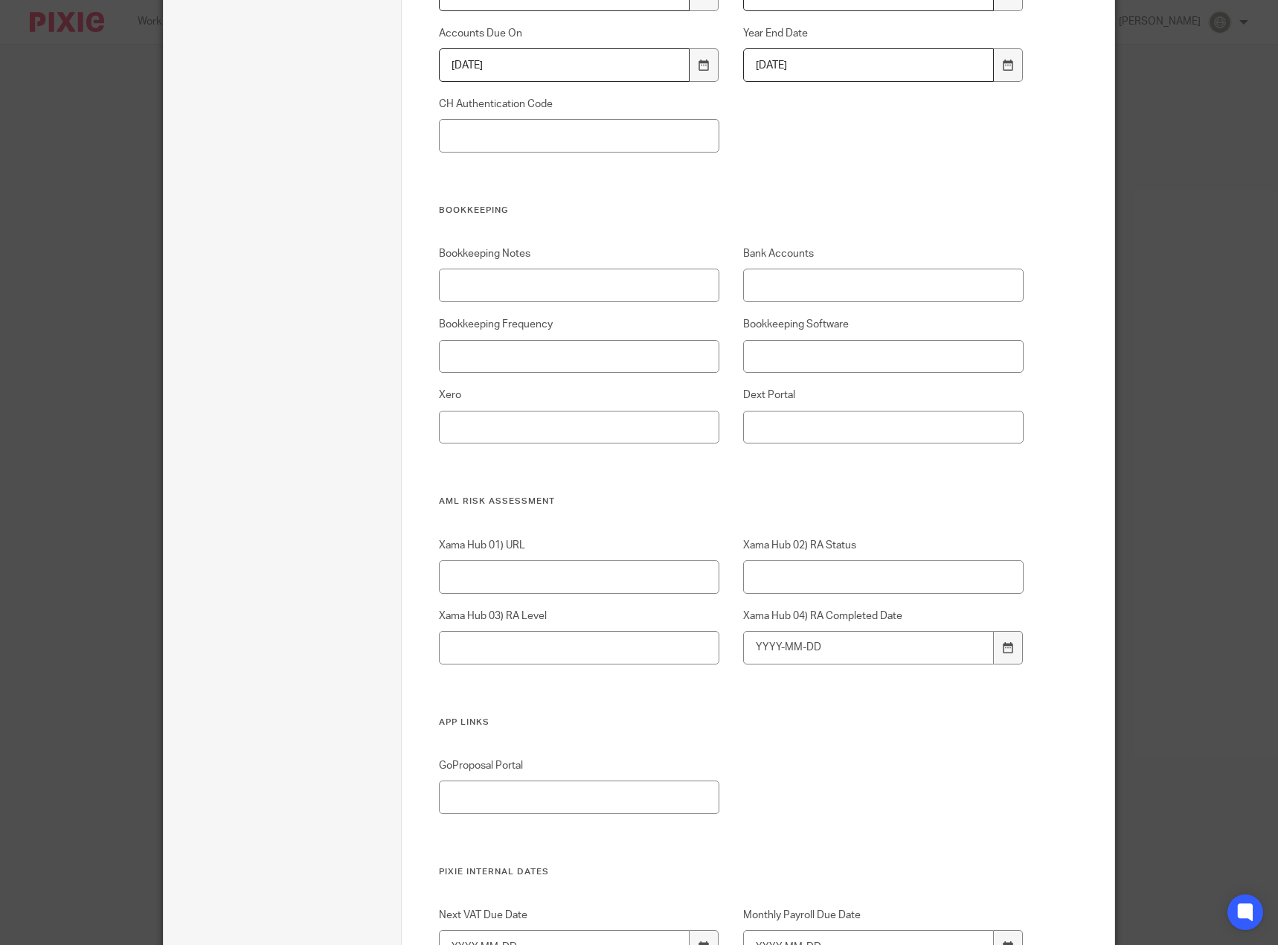
type input "AEL001"
click at [525, 280] on input "Bookkeeping Notes" at bounding box center [579, 285] width 281 height 33
click at [521, 354] on input "Bookkeeping Frequency" at bounding box center [579, 356] width 281 height 33
type input "Monthly"
type input "Xero"
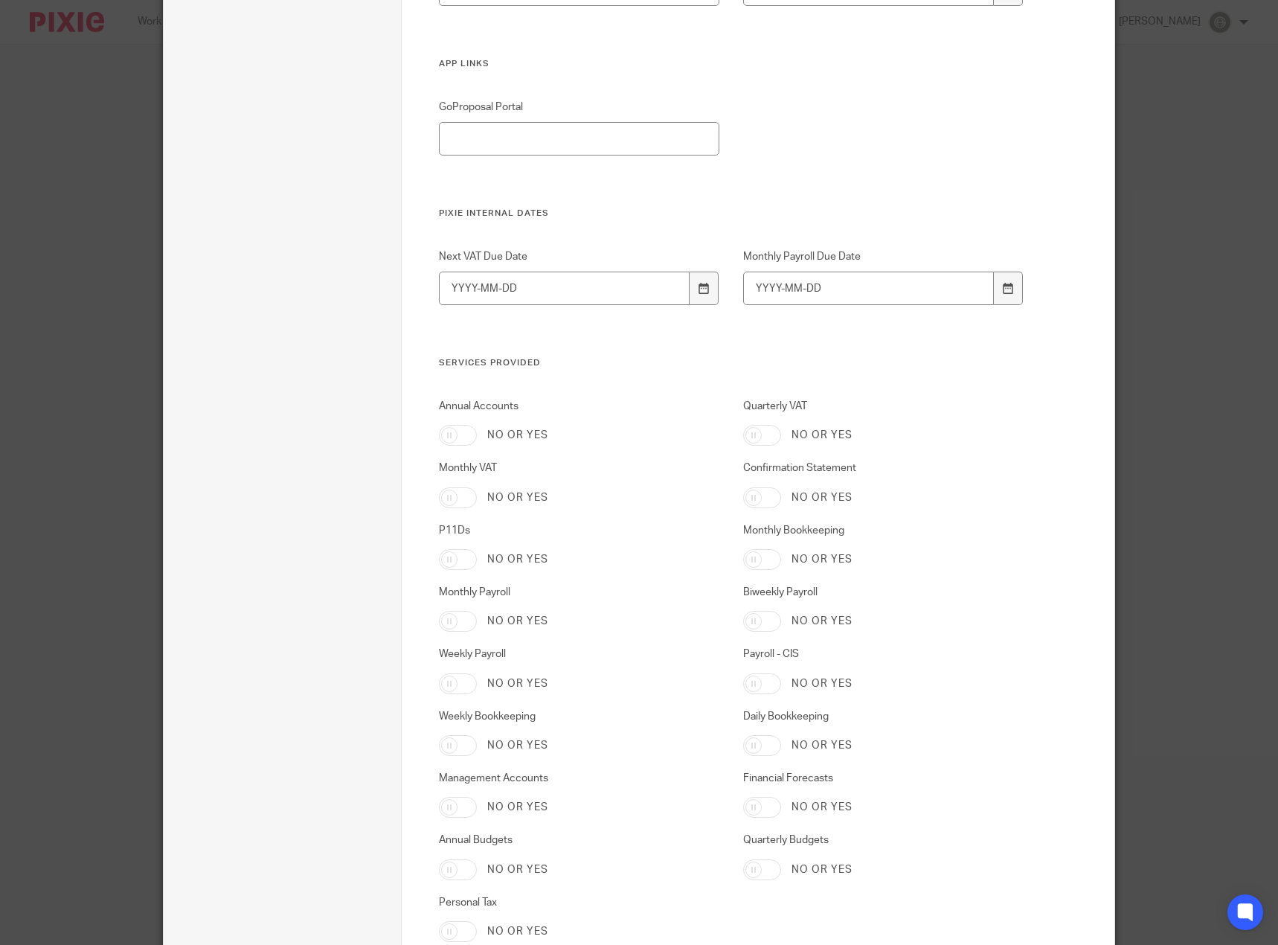
scroll to position [1934, 0]
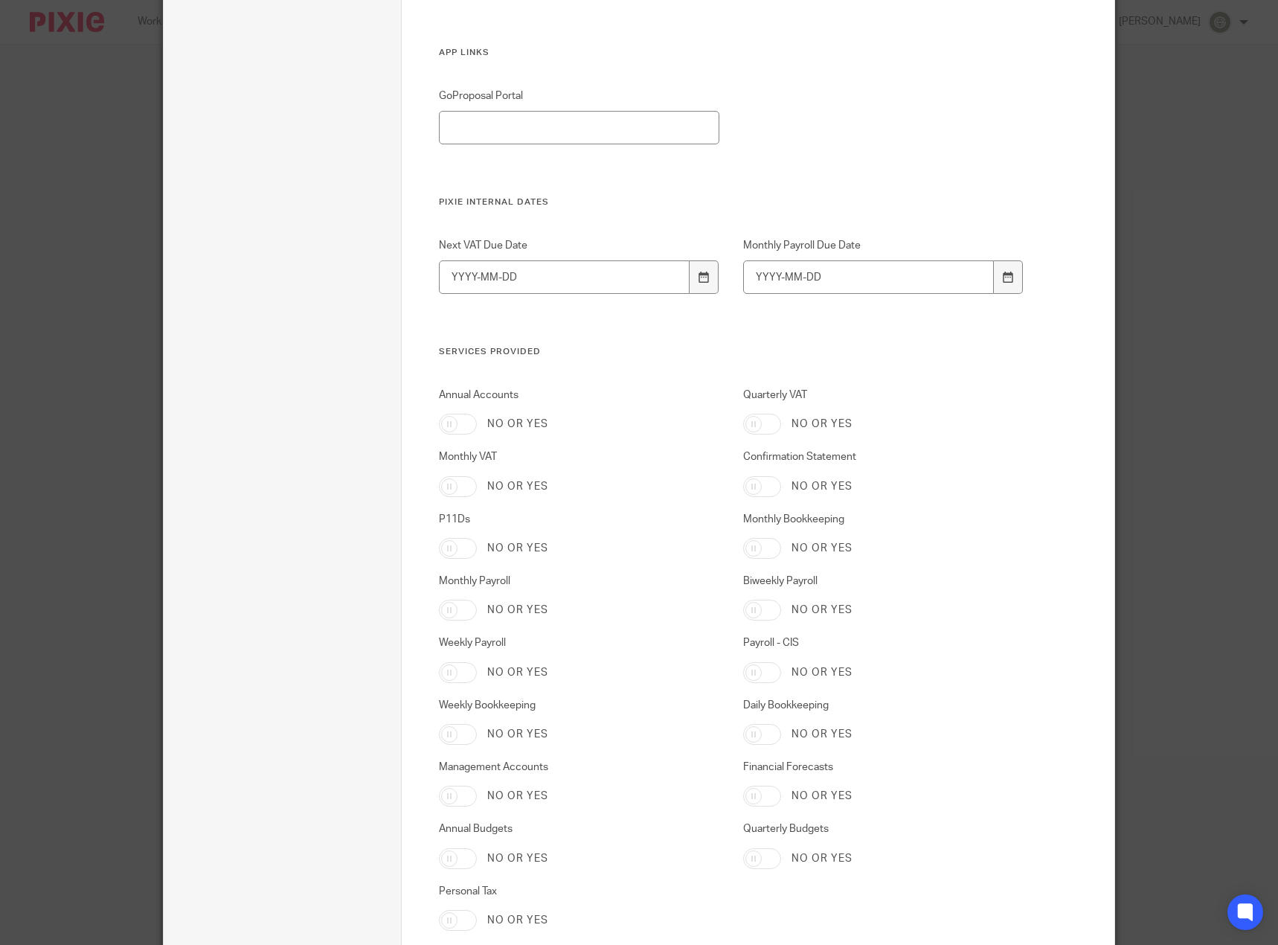
click at [754, 544] on input "Monthly Bookkeeping" at bounding box center [762, 548] width 38 height 21
checkbox input "true"
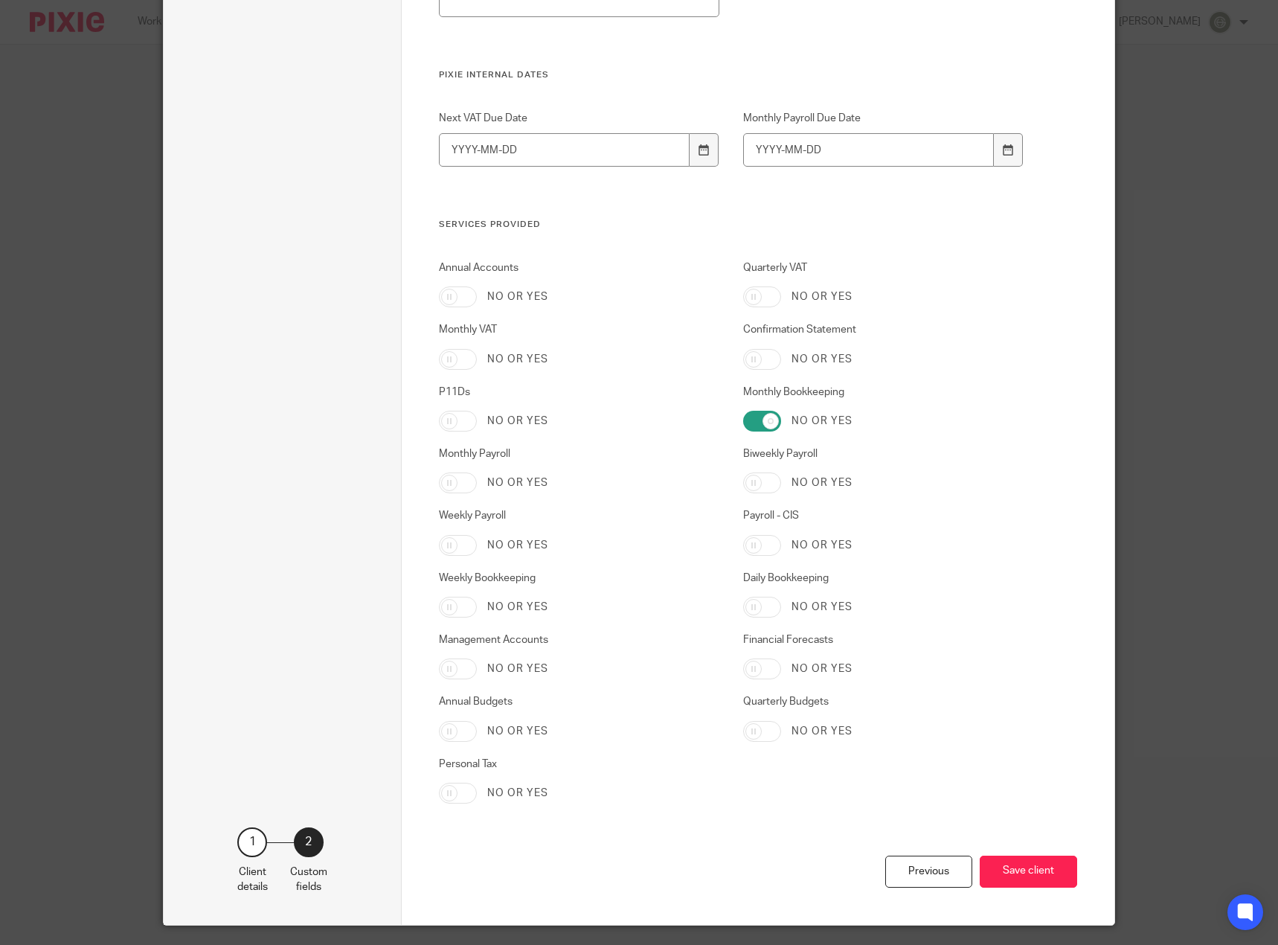
scroll to position [2102, 0]
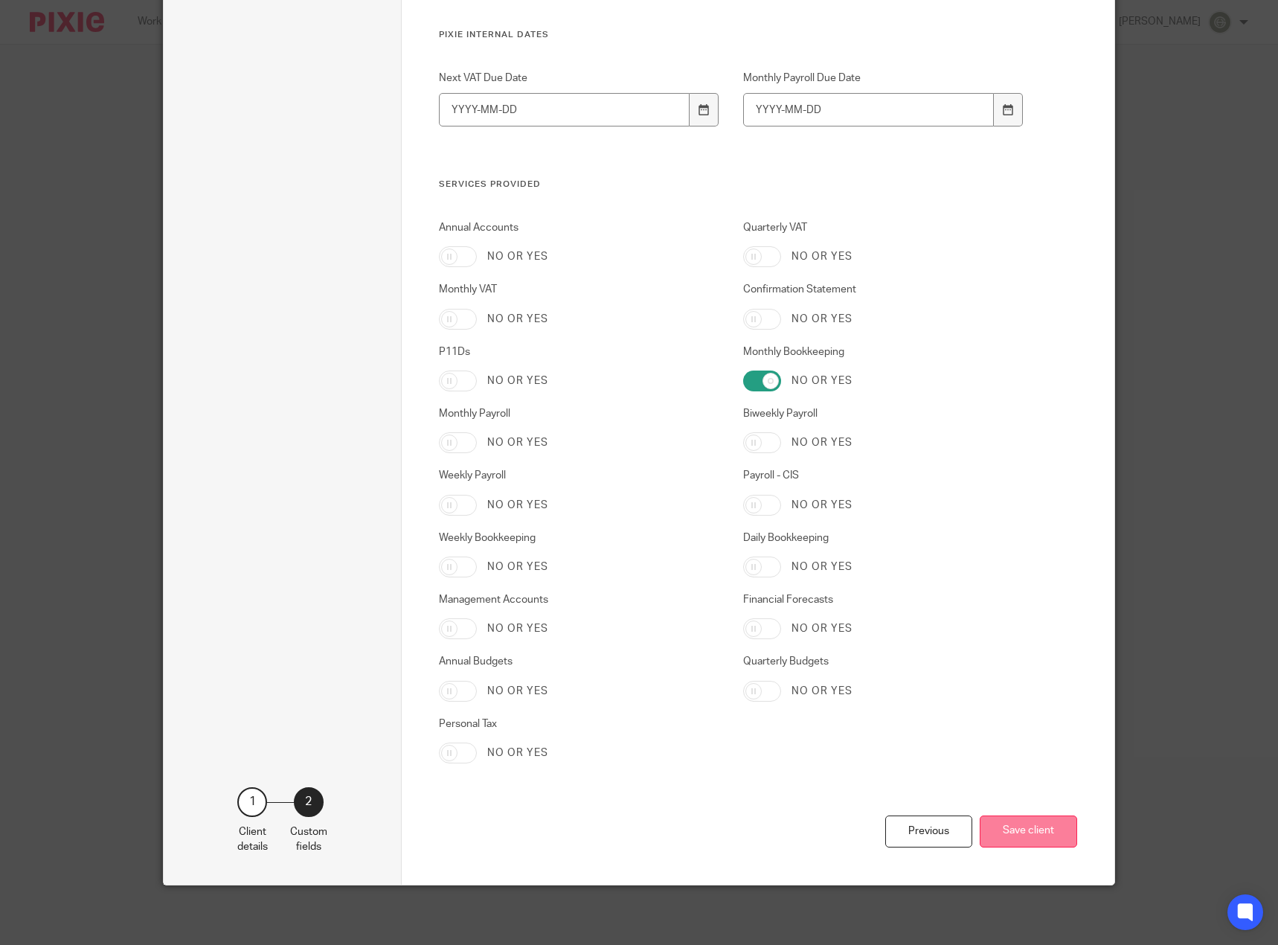
click at [1022, 843] on button "Save client" at bounding box center [1028, 831] width 97 height 32
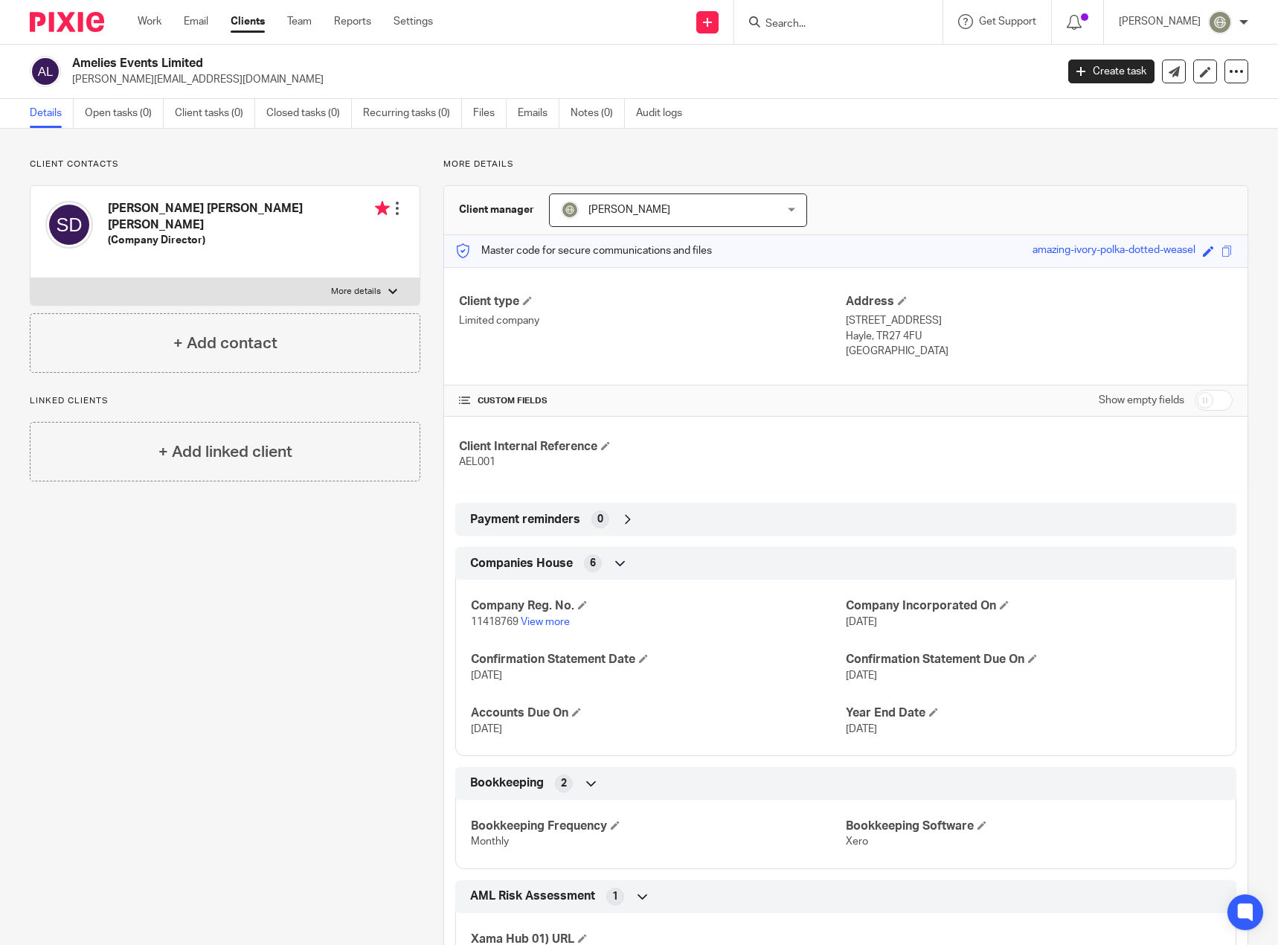
click at [345, 278] on label "More details" at bounding box center [225, 291] width 389 height 27
click at [31, 278] on input "More details" at bounding box center [30, 278] width 1 height 1
checkbox input "true"
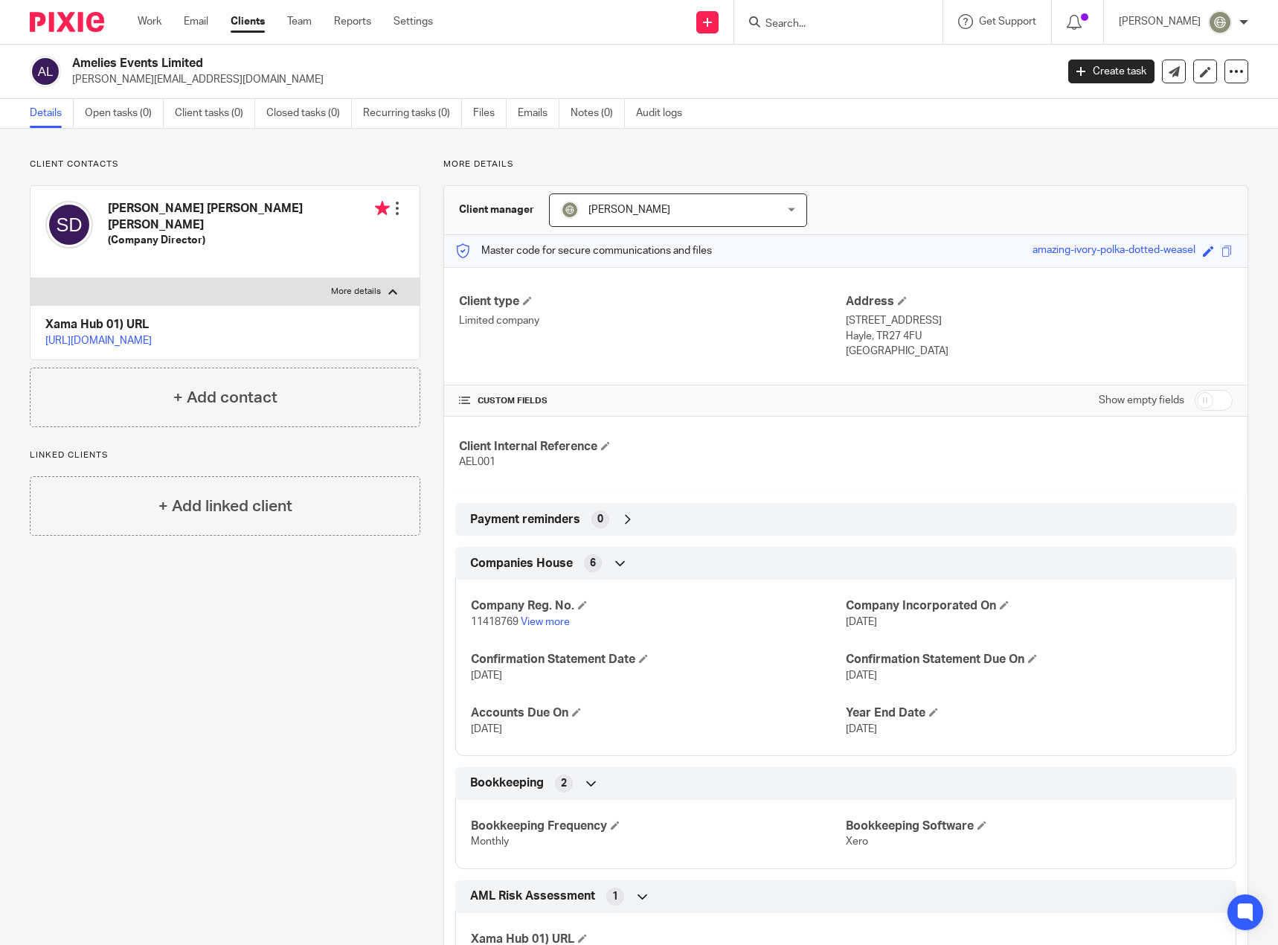
click at [283, 147] on div "Client contacts [PERSON_NAME] [PERSON_NAME] [PERSON_NAME] (Company Director) Ed…" at bounding box center [639, 598] width 1278 height 938
click at [118, 103] on link "Open tasks (0)" at bounding box center [124, 113] width 79 height 29
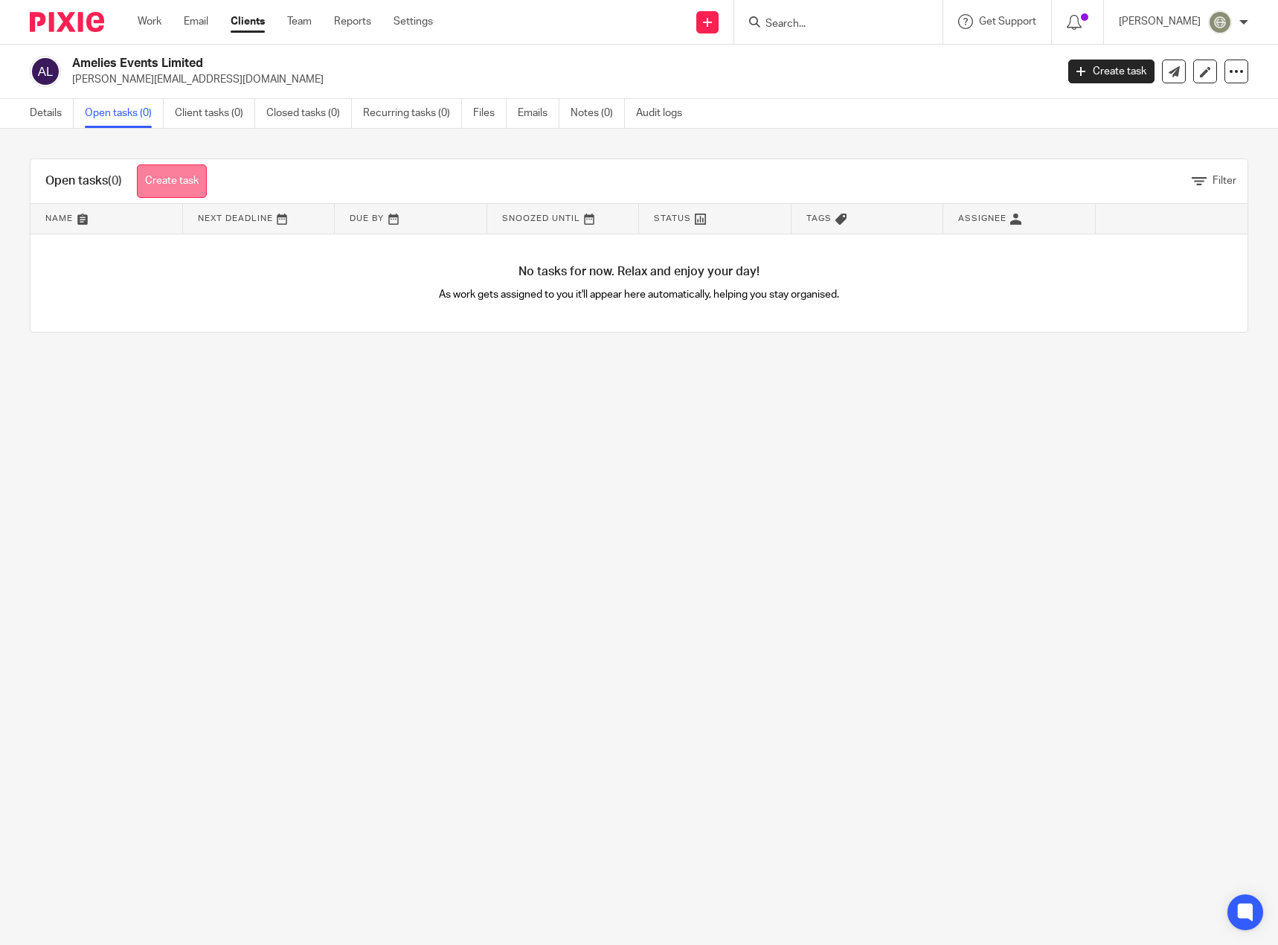
click at [186, 180] on link "Create task" at bounding box center [172, 180] width 70 height 33
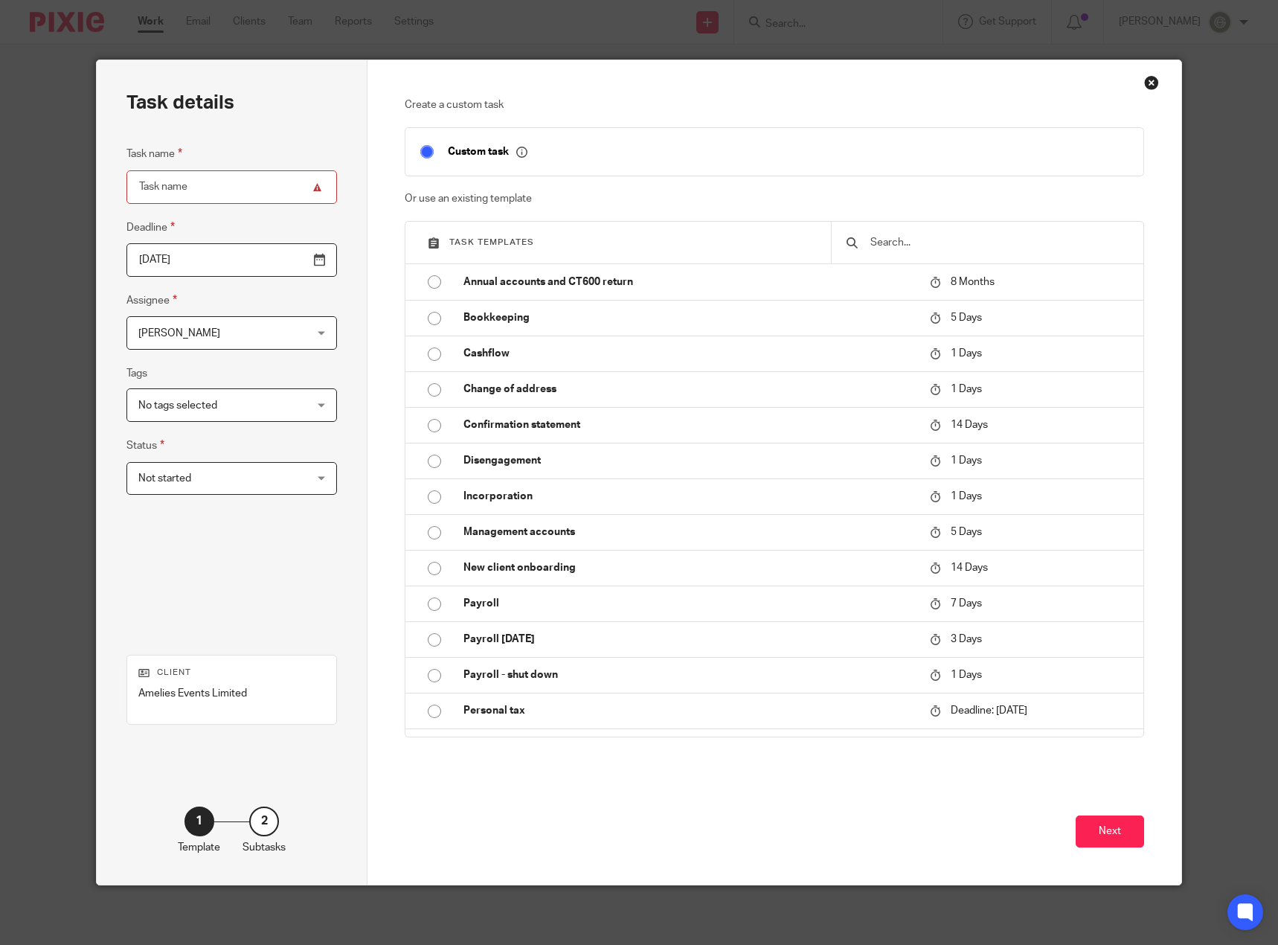
click at [1144, 83] on div "Close this dialog window" at bounding box center [1151, 82] width 15 height 15
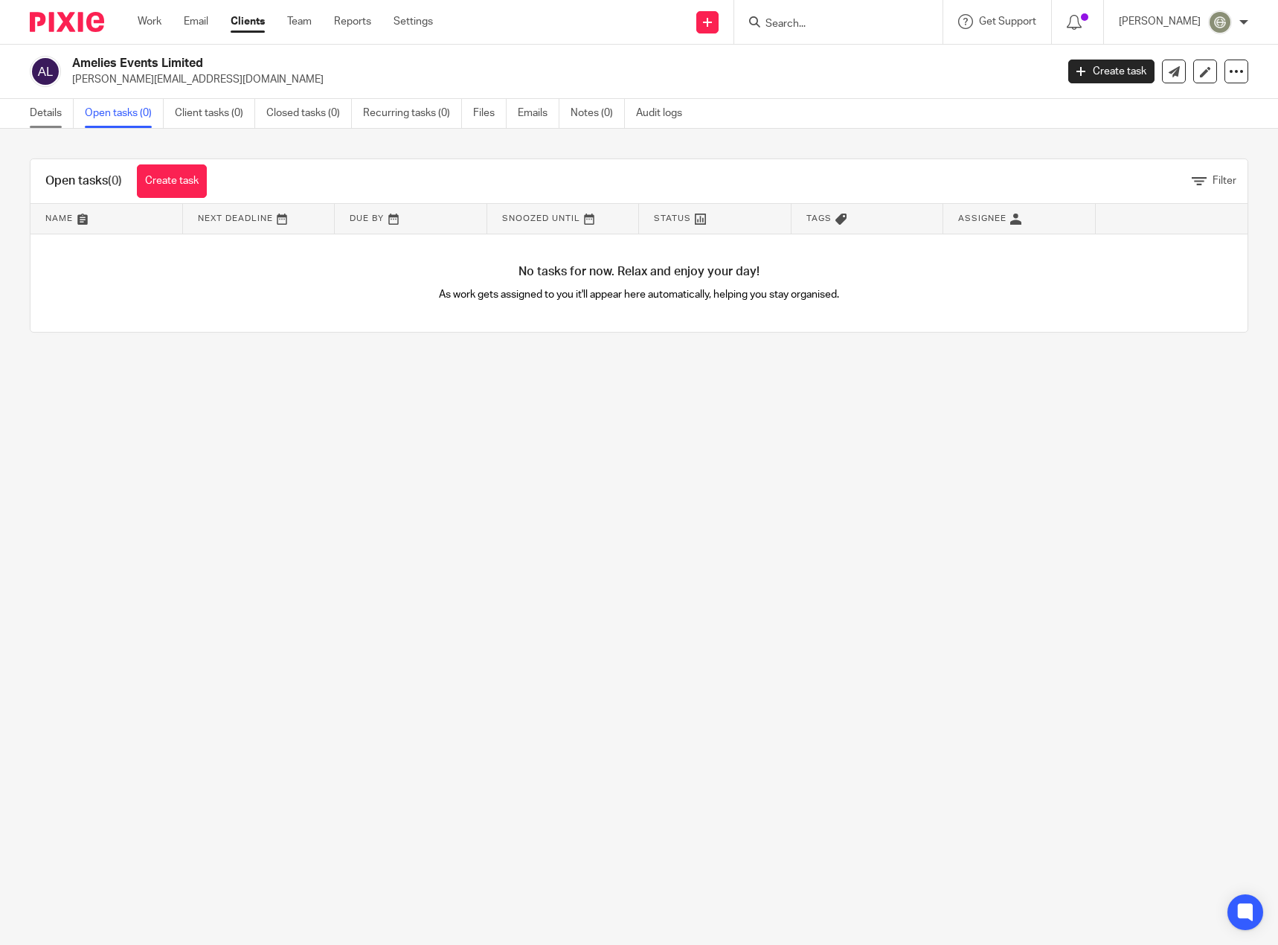
click at [61, 110] on link "Details" at bounding box center [52, 113] width 44 height 29
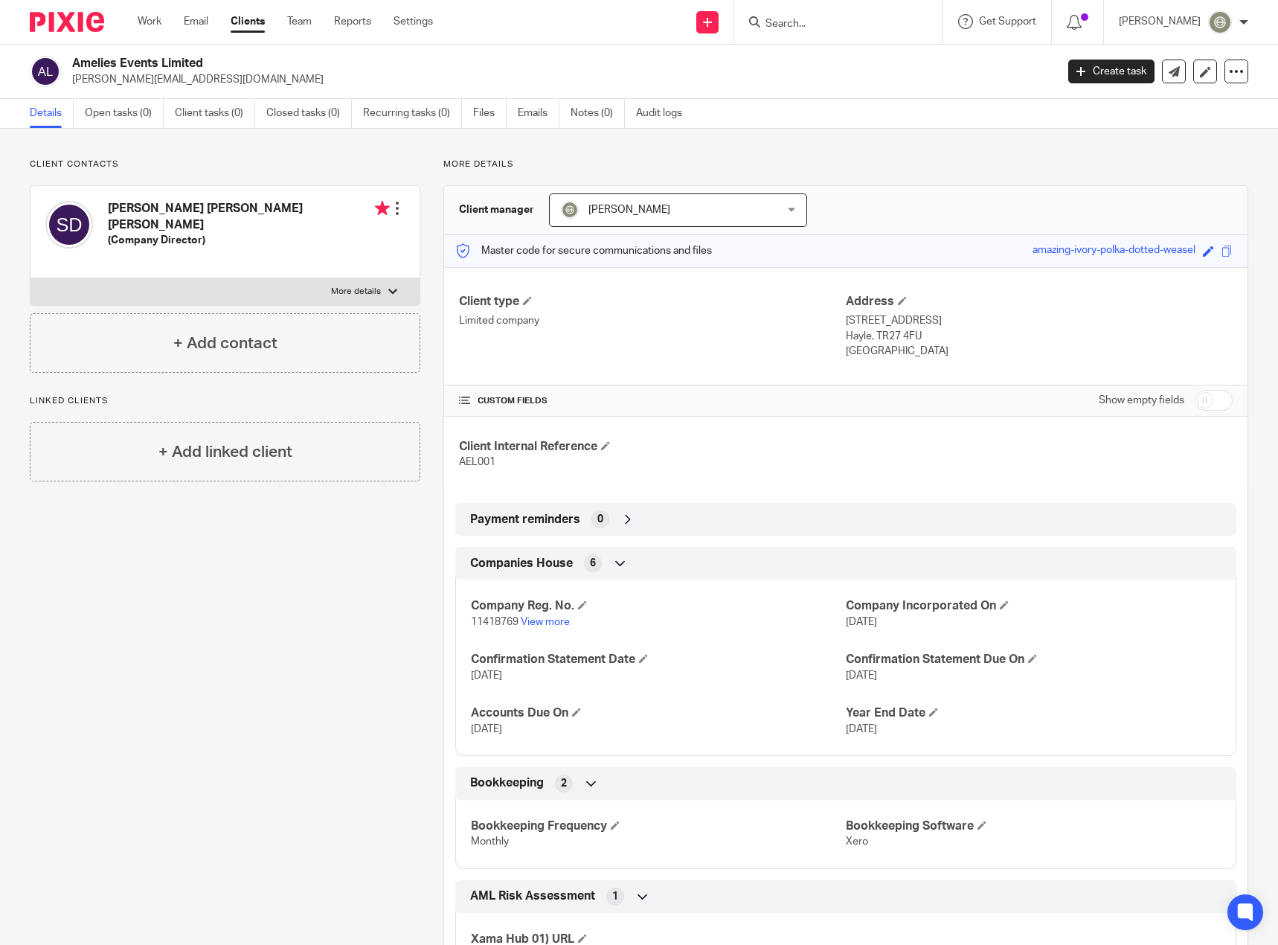
click at [731, 330] on div "Client type Limited company" at bounding box center [652, 326] width 387 height 65
drag, startPoint x: 469, startPoint y: 619, endPoint x: 514, endPoint y: 619, distance: 45.4
click at [514, 619] on span "11418769" at bounding box center [495, 622] width 48 height 10
copy span "11418769"
click at [275, 685] on div "Client contacts Samantha Elizabeth Ann Sheffield Dunstan (Company Director) Edi…" at bounding box center [214, 597] width 414 height 879
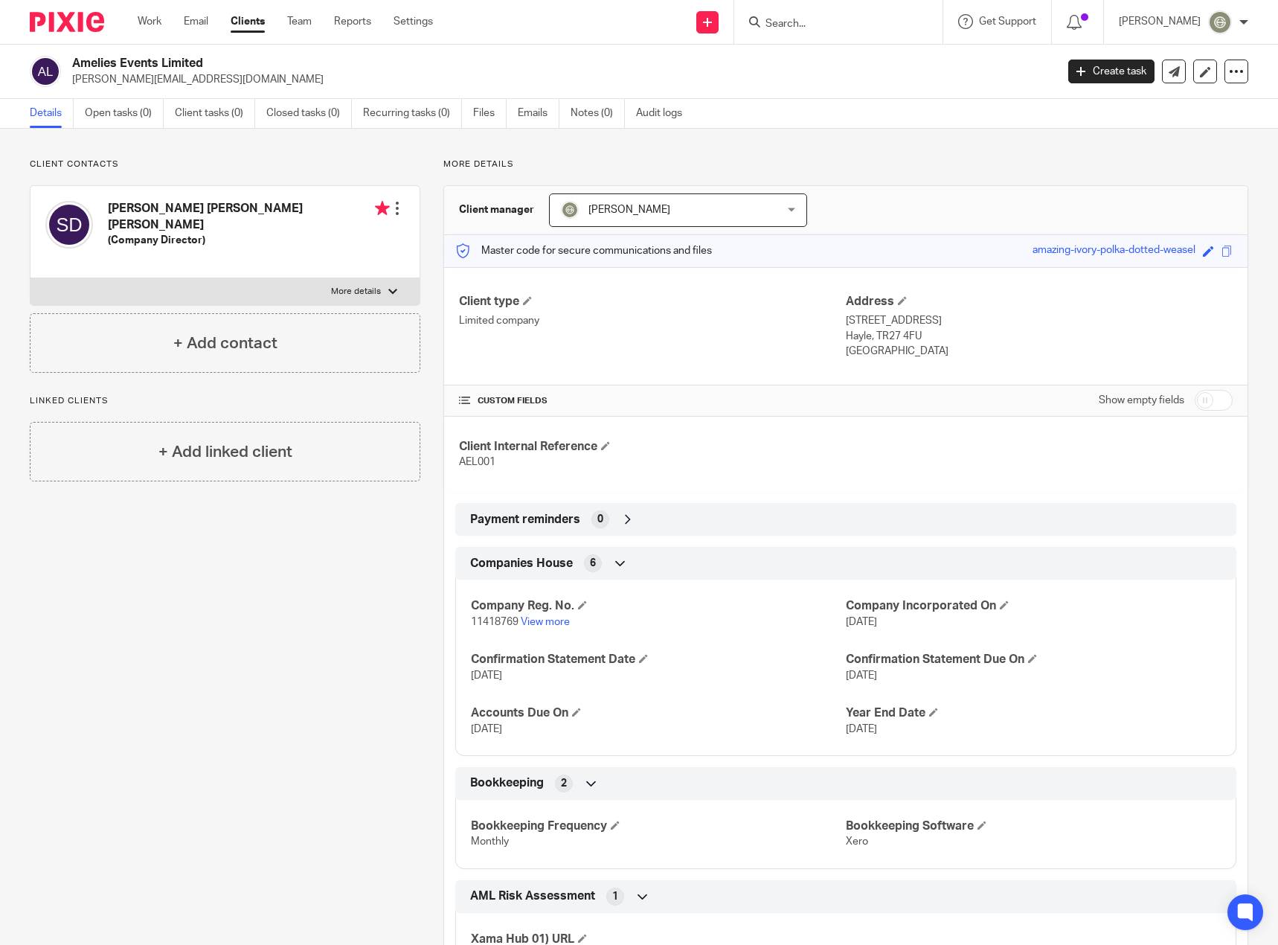
click at [257, 25] on link "Clients" at bounding box center [248, 21] width 34 height 15
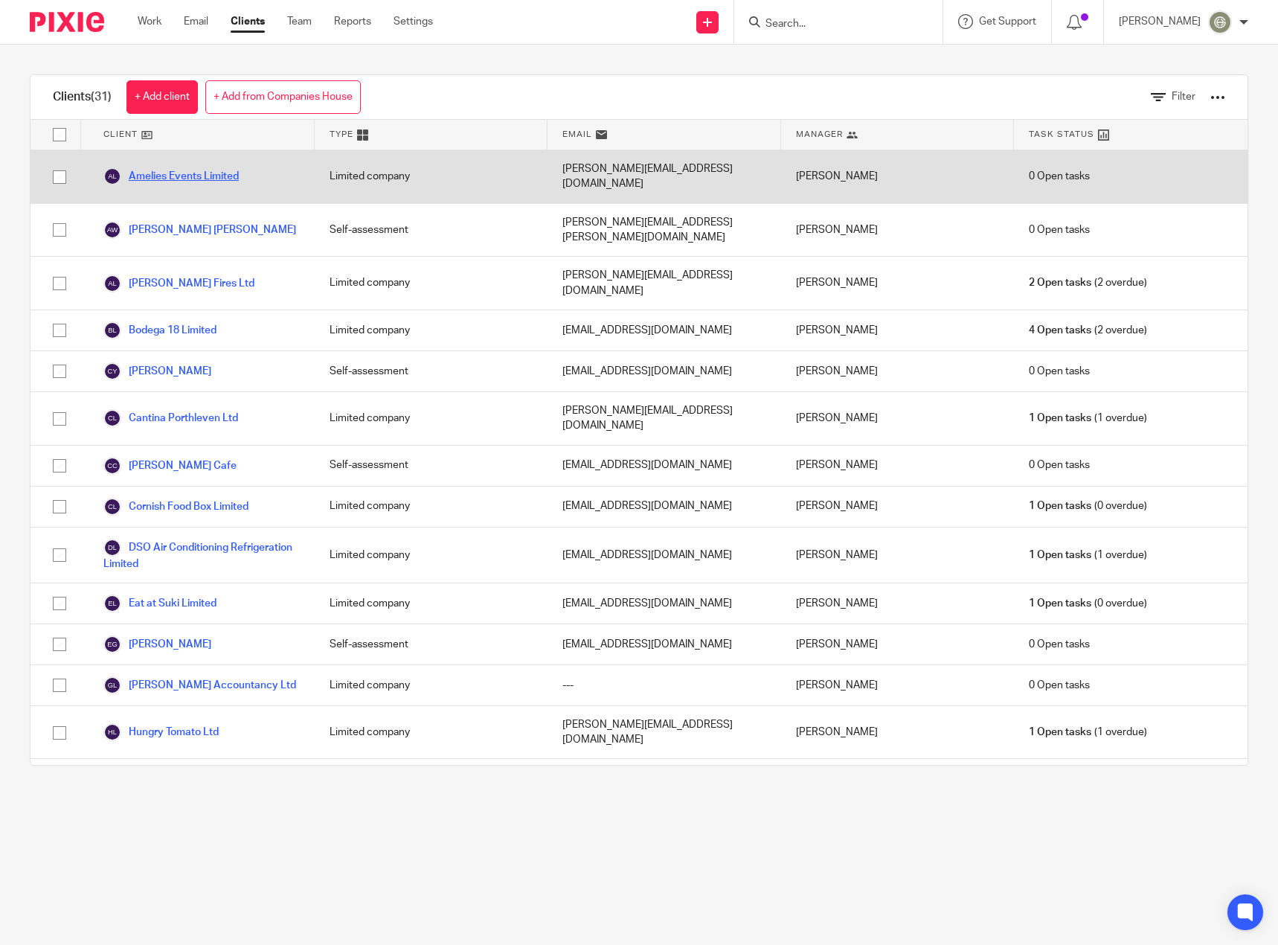
click at [183, 173] on link "Amelies Events Limited" at bounding box center [170, 176] width 135 height 18
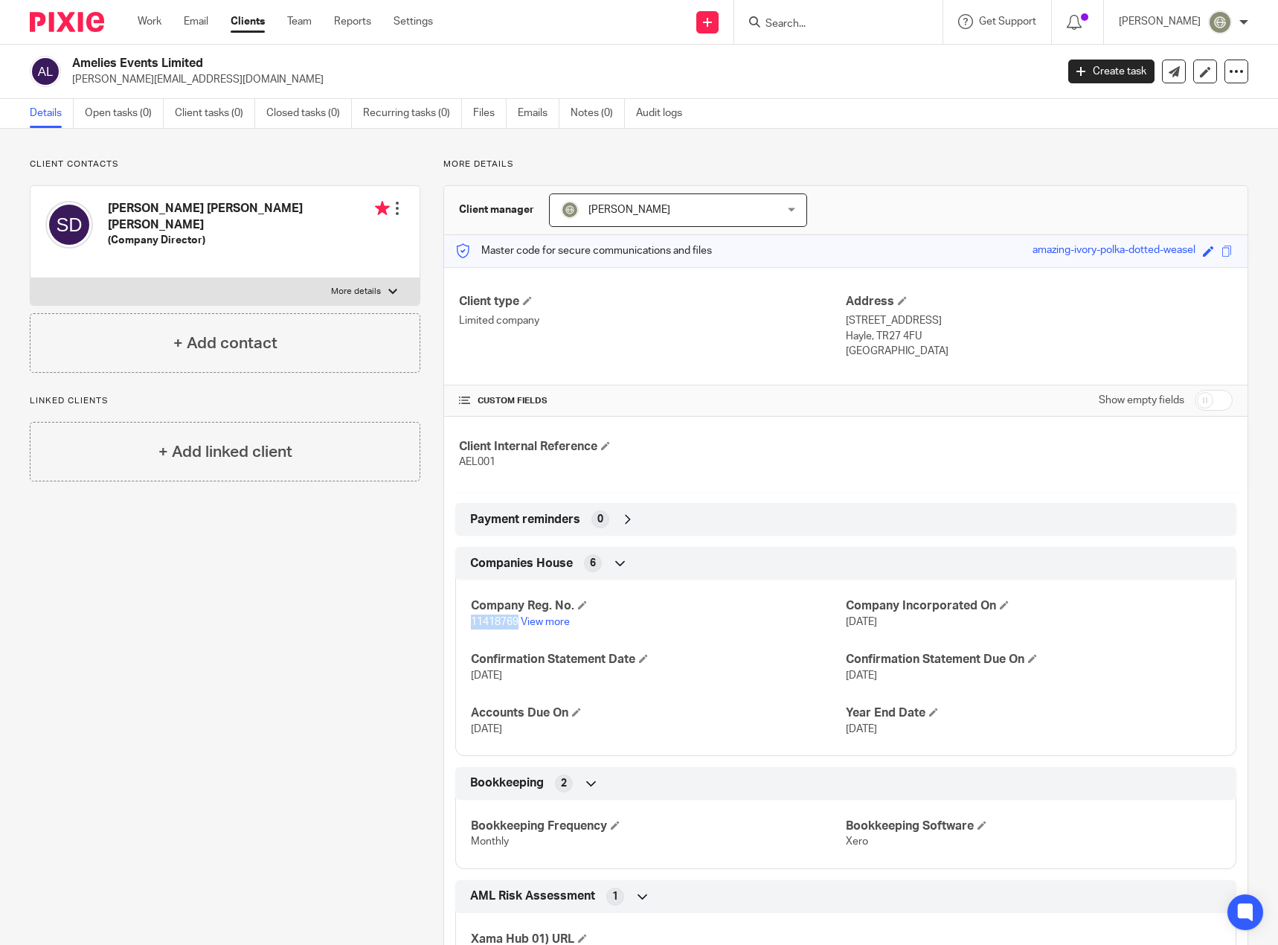
drag, startPoint x: 464, startPoint y: 618, endPoint x: 516, endPoint y: 621, distance: 52.9
click at [516, 621] on div "Company Reg. No. 11418769 View more Company Incorporated On [DATE] Confirmation…" at bounding box center [845, 661] width 781 height 187
copy span "11418769"
